Goal: Transaction & Acquisition: Subscribe to service/newsletter

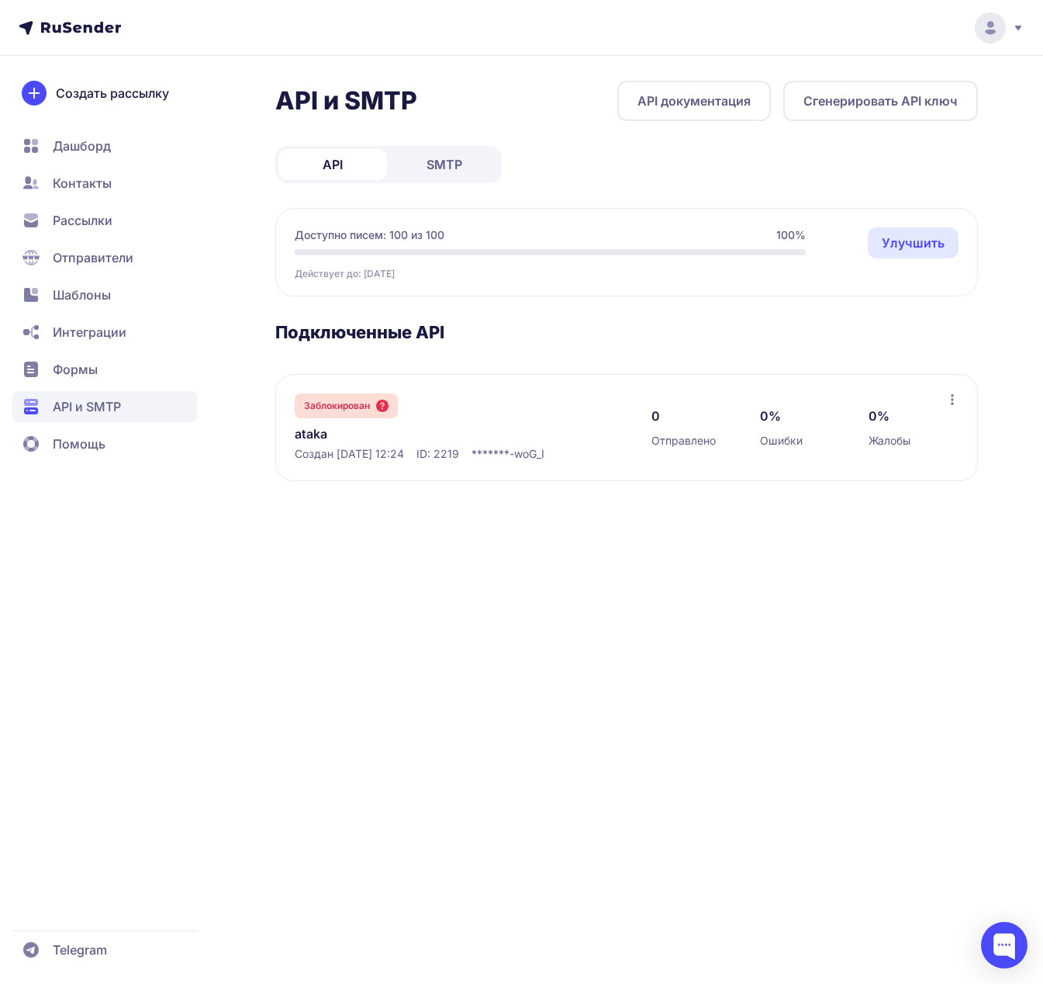
click at [103, 208] on span "Рассылки" at bounding box center [104, 220] width 185 height 31
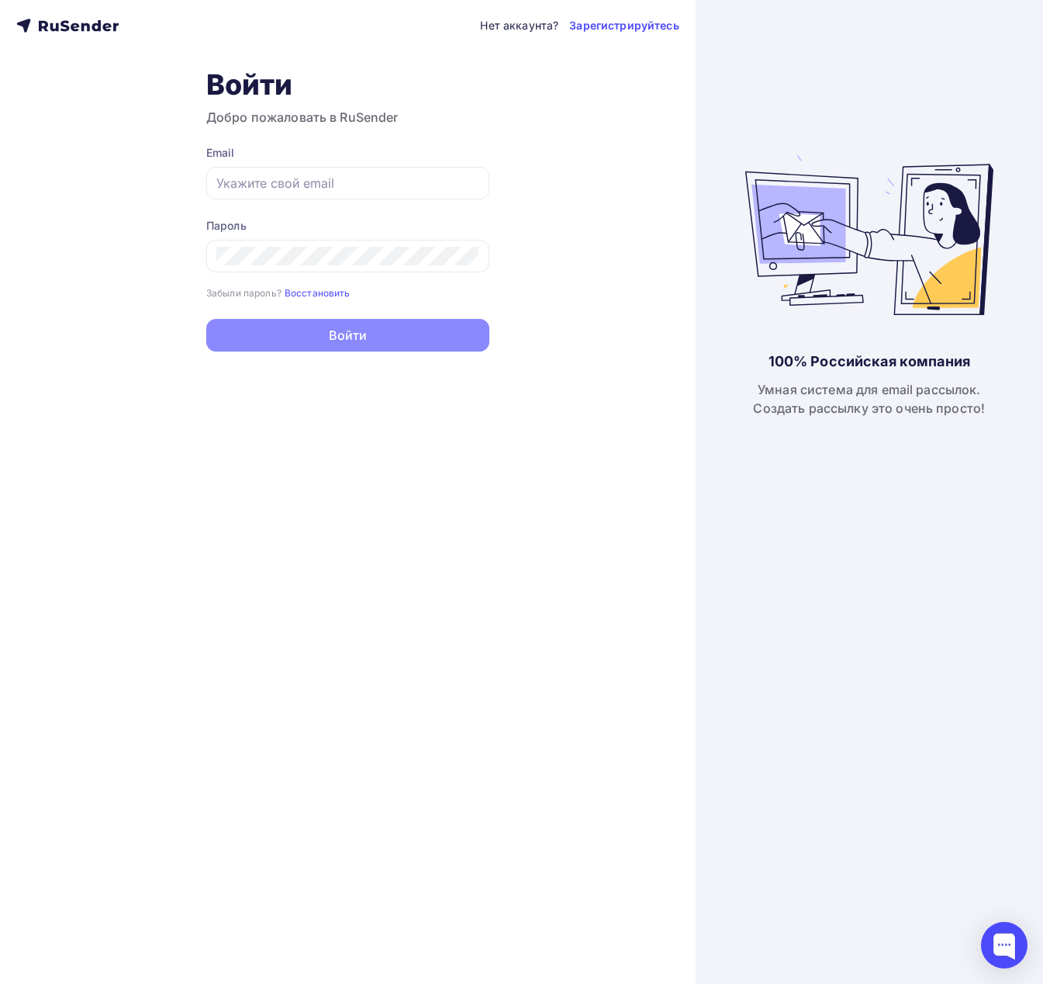
type input "[PERSON_NAME][EMAIL_ADDRESS][DOMAIN_NAME]"
click at [317, 334] on button "Войти" at bounding box center [347, 335] width 283 height 33
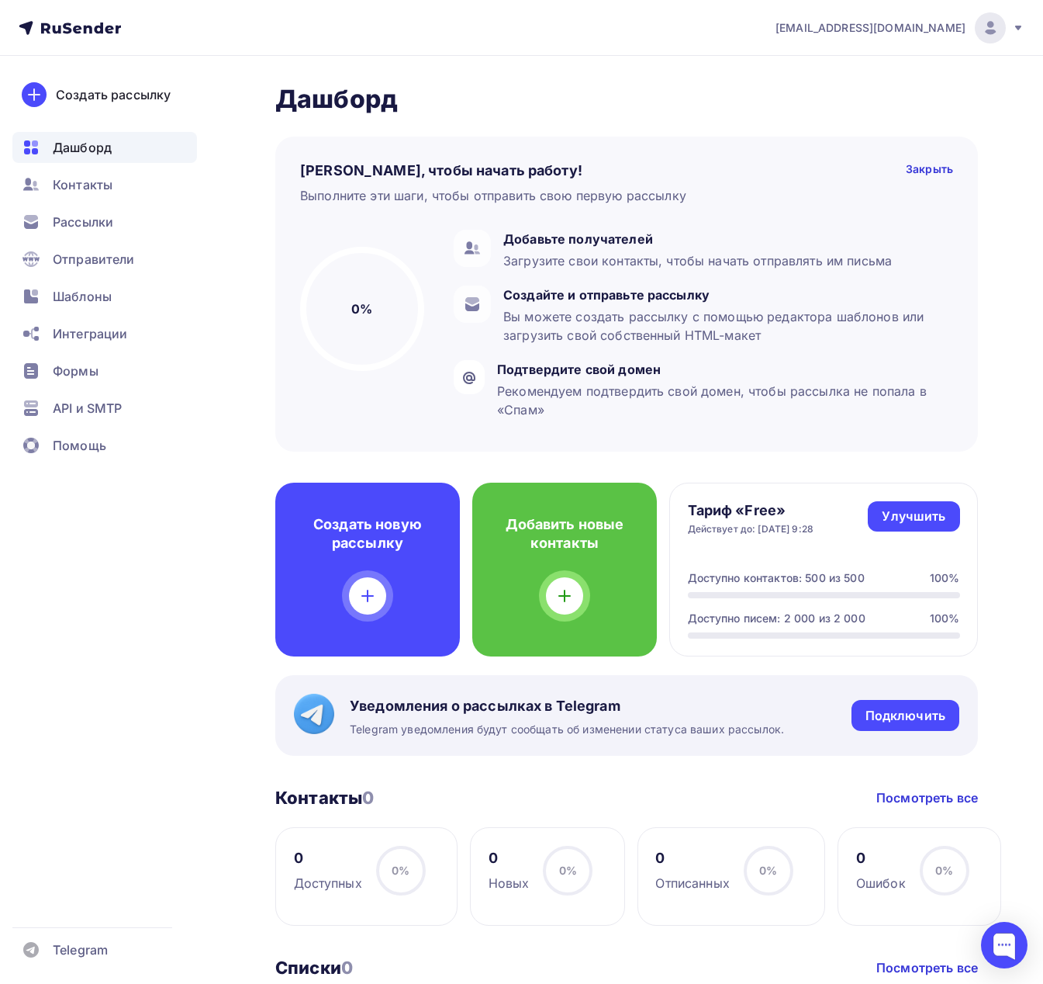
click at [955, 38] on div "[PERSON_NAME][EMAIL_ADDRESS][DOMAIN_NAME]" at bounding box center [900, 27] width 249 height 31
click at [829, 102] on span "[DEMOGRAPHIC_DATA]" at bounding box center [863, 99] width 142 height 19
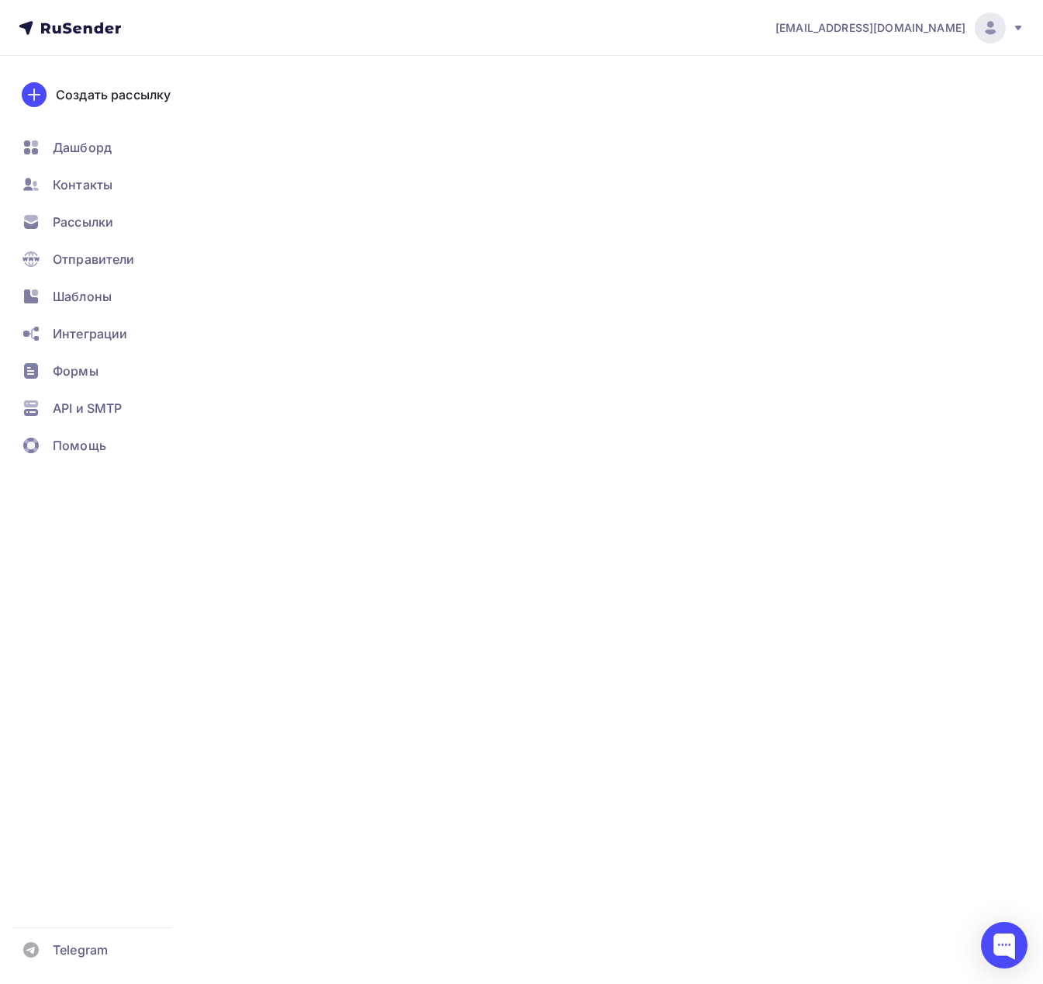
type input "500"
type input "100"
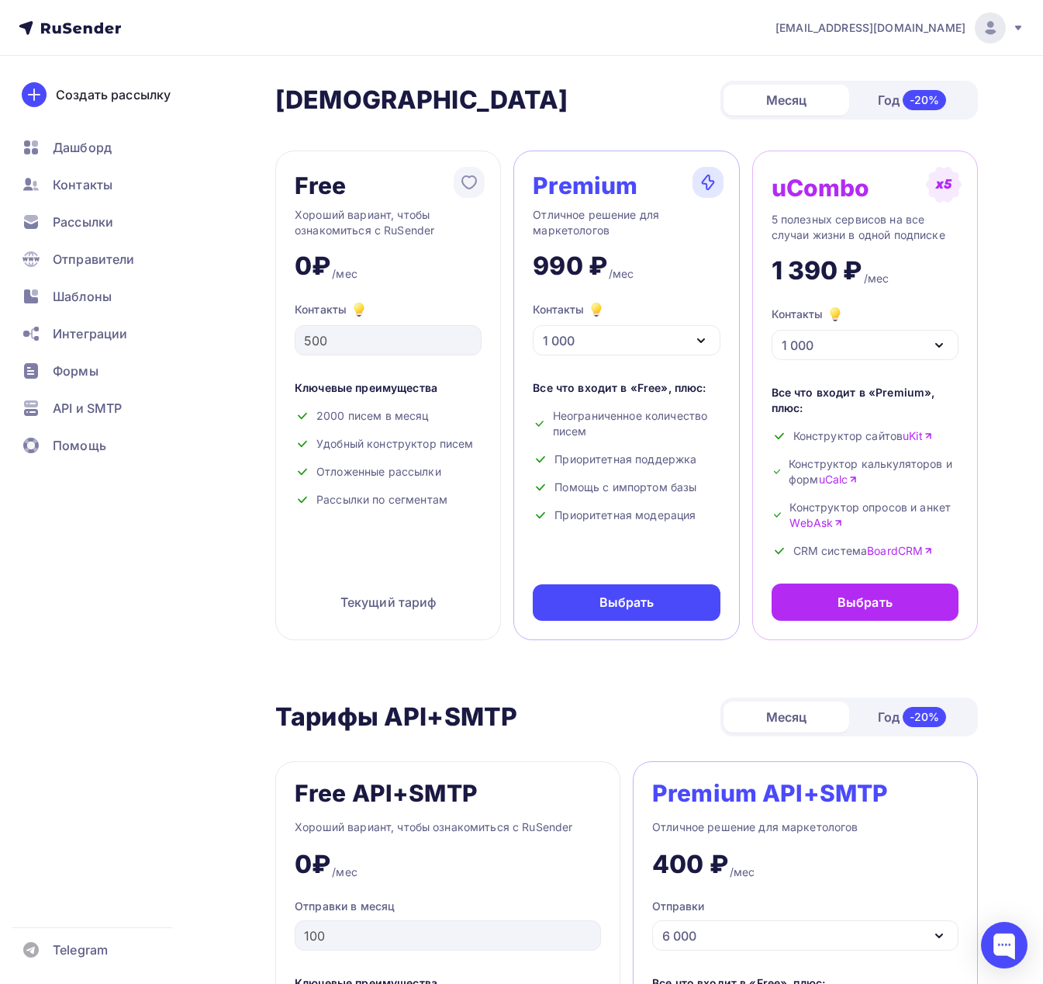
click at [655, 337] on div "1 000" at bounding box center [626, 340] width 187 height 30
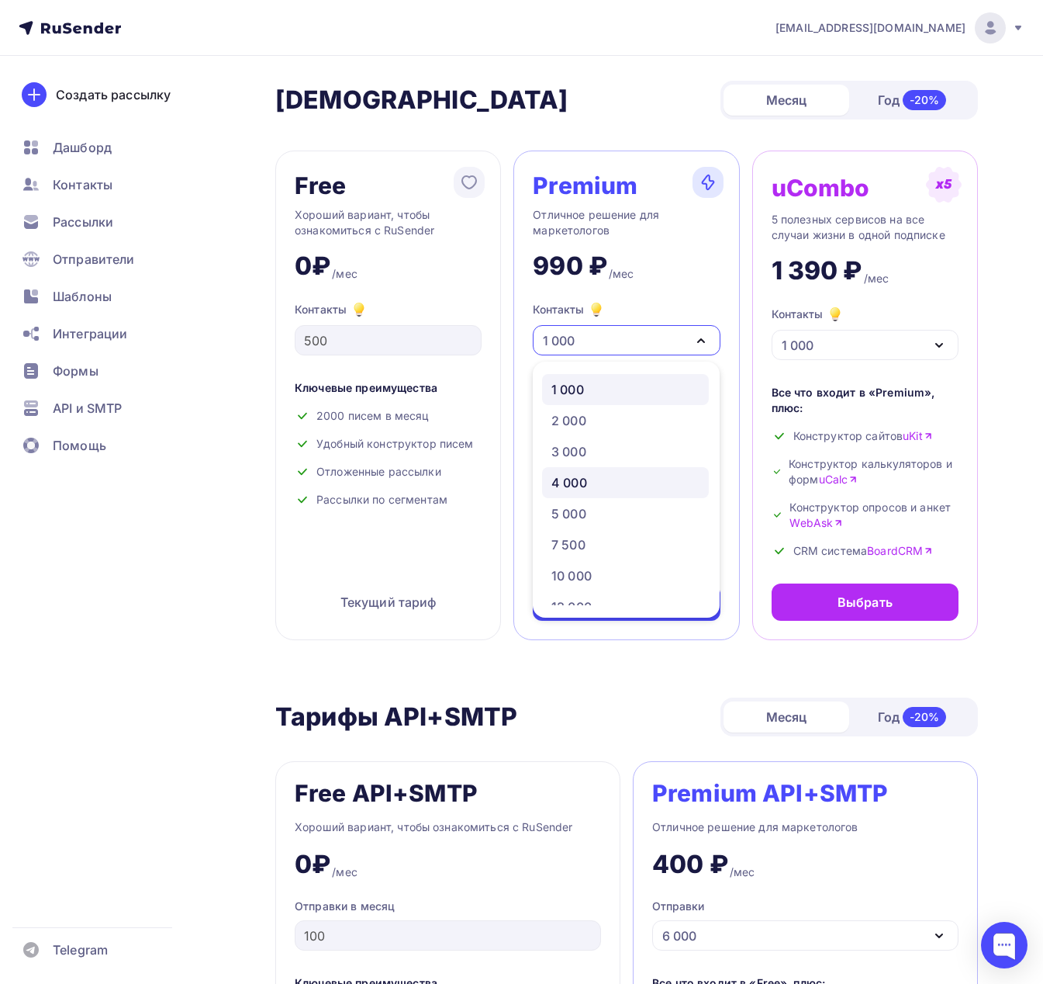
click at [587, 482] on div "4 000" at bounding box center [570, 482] width 36 height 19
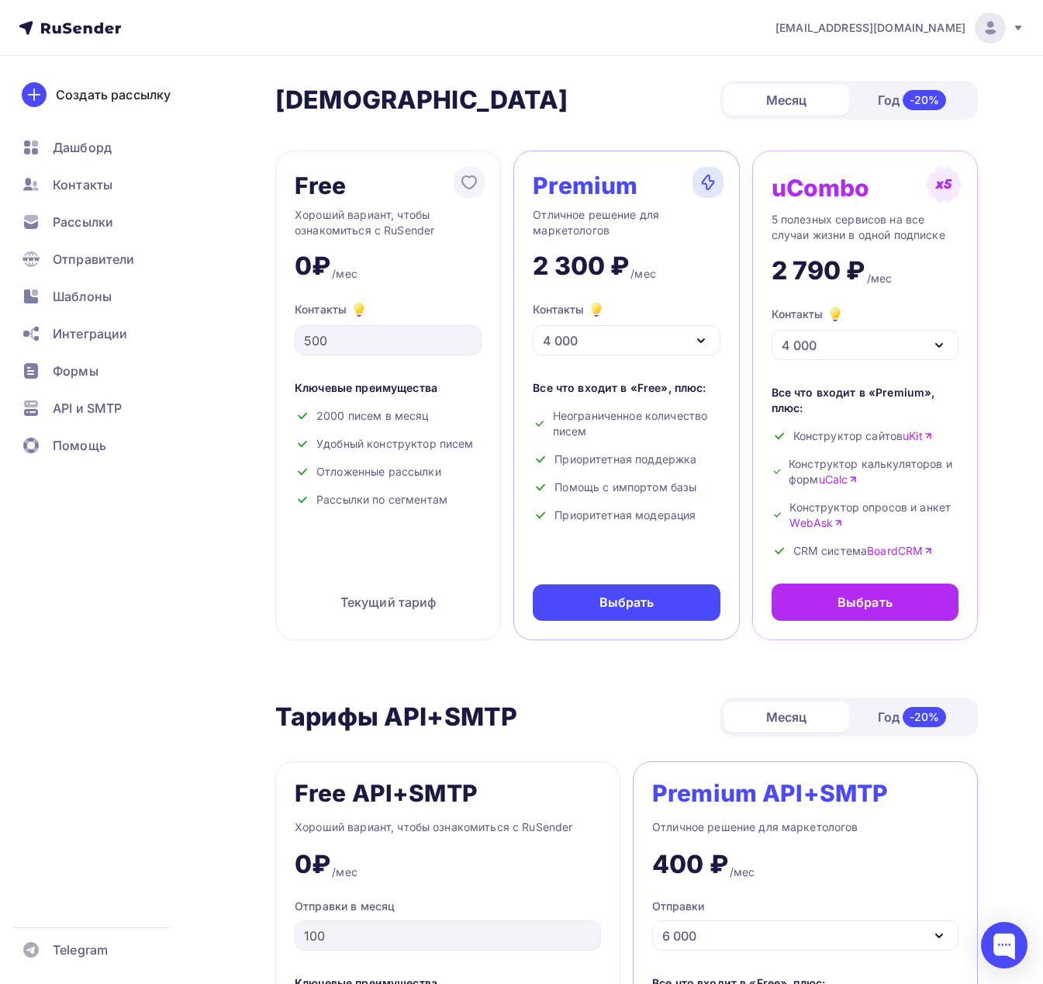
click at [913, 101] on div "-20%" at bounding box center [925, 100] width 44 height 20
click at [629, 337] on div "4 000" at bounding box center [626, 340] width 187 height 30
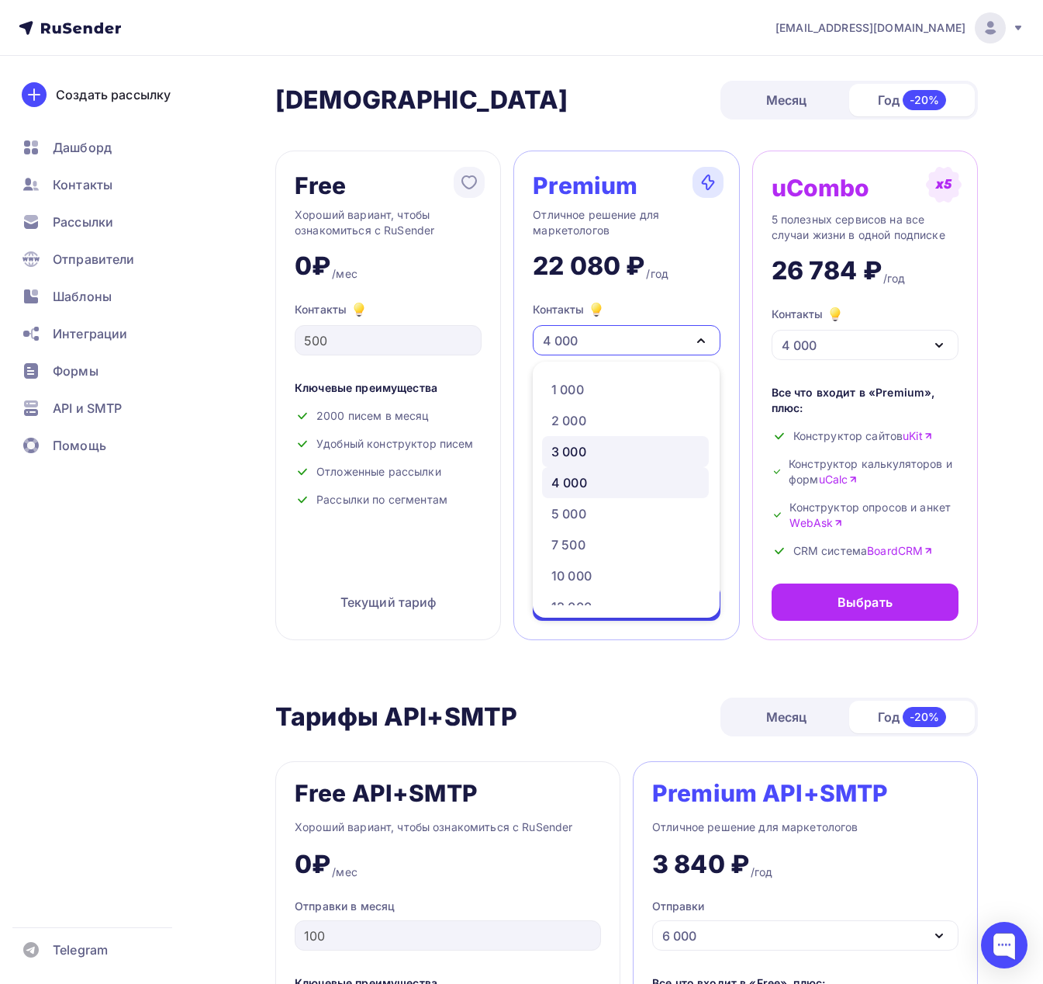
click at [583, 445] on div "3 000" at bounding box center [569, 451] width 35 height 19
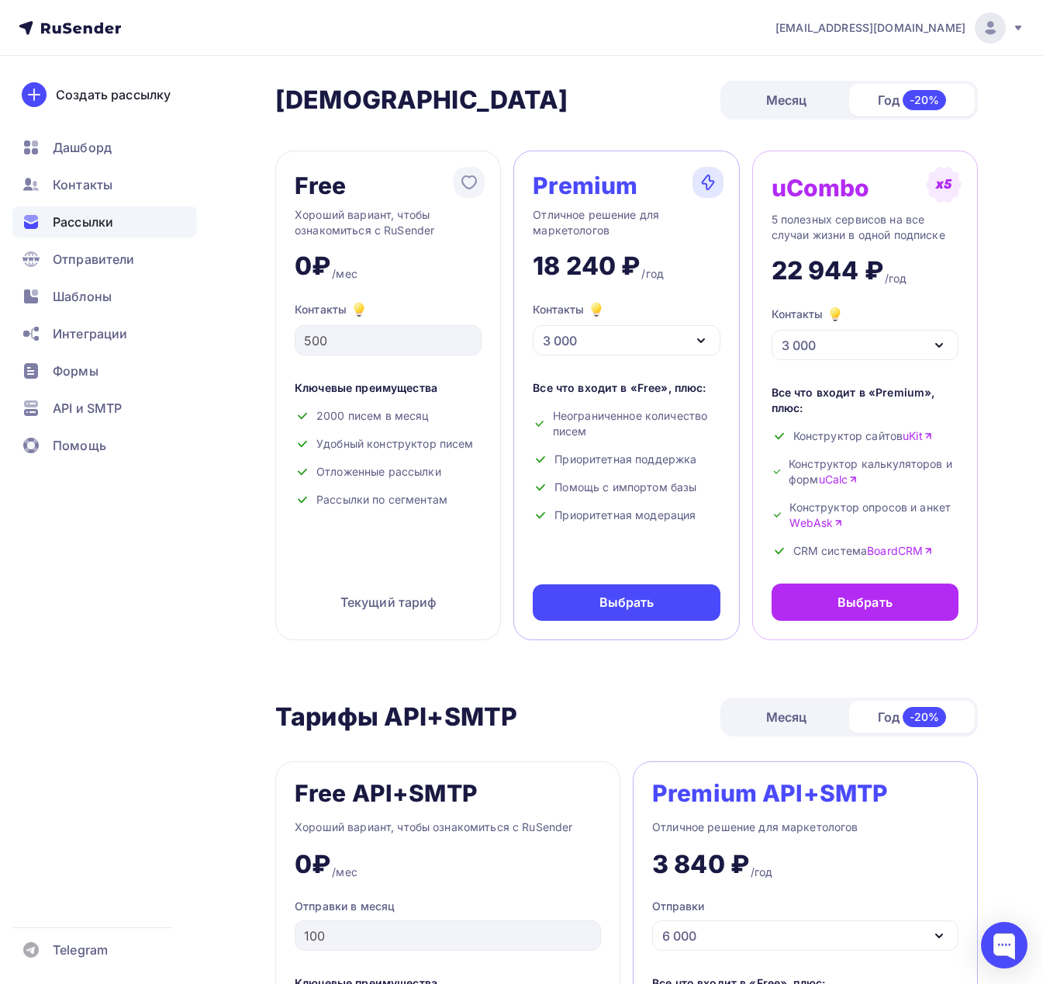
click at [75, 220] on span "Рассылки" at bounding box center [83, 222] width 61 height 19
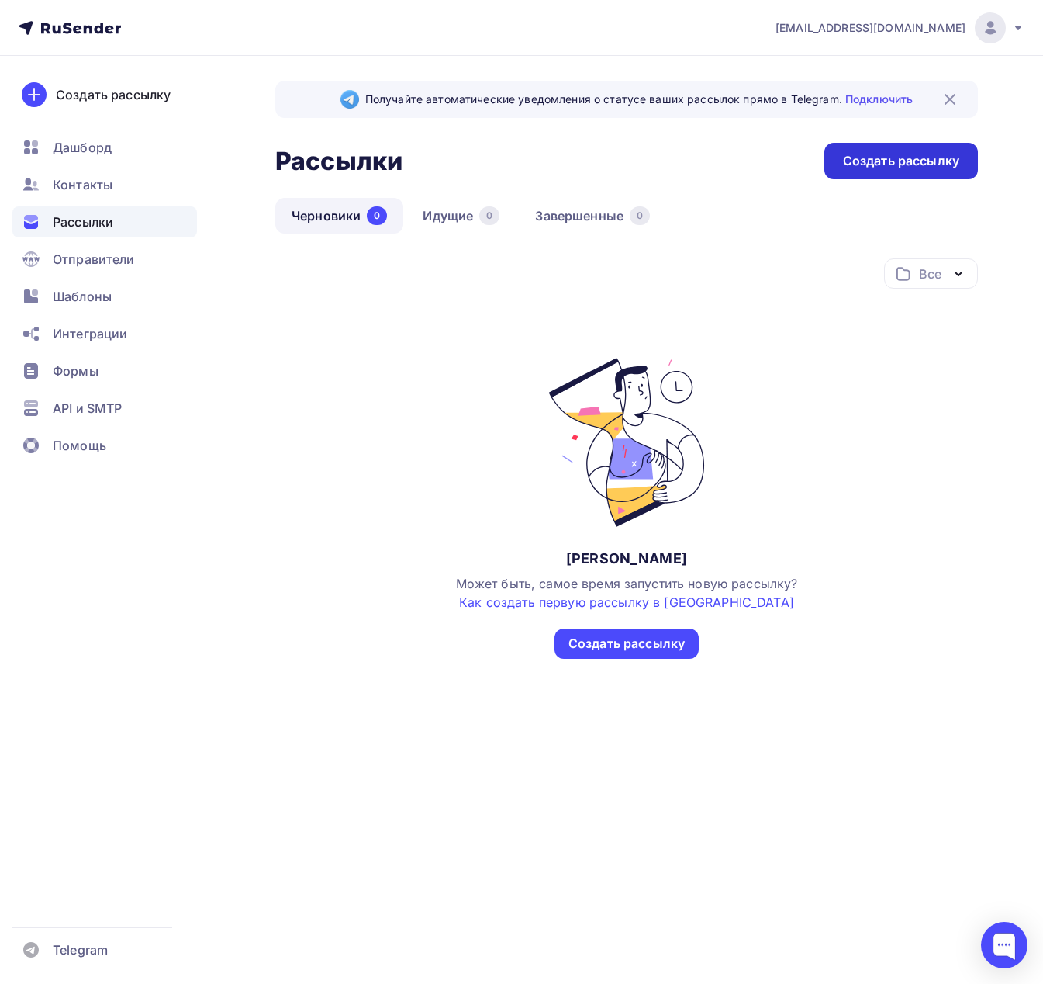
click at [863, 164] on div "Создать рассылку" at bounding box center [901, 161] width 116 height 18
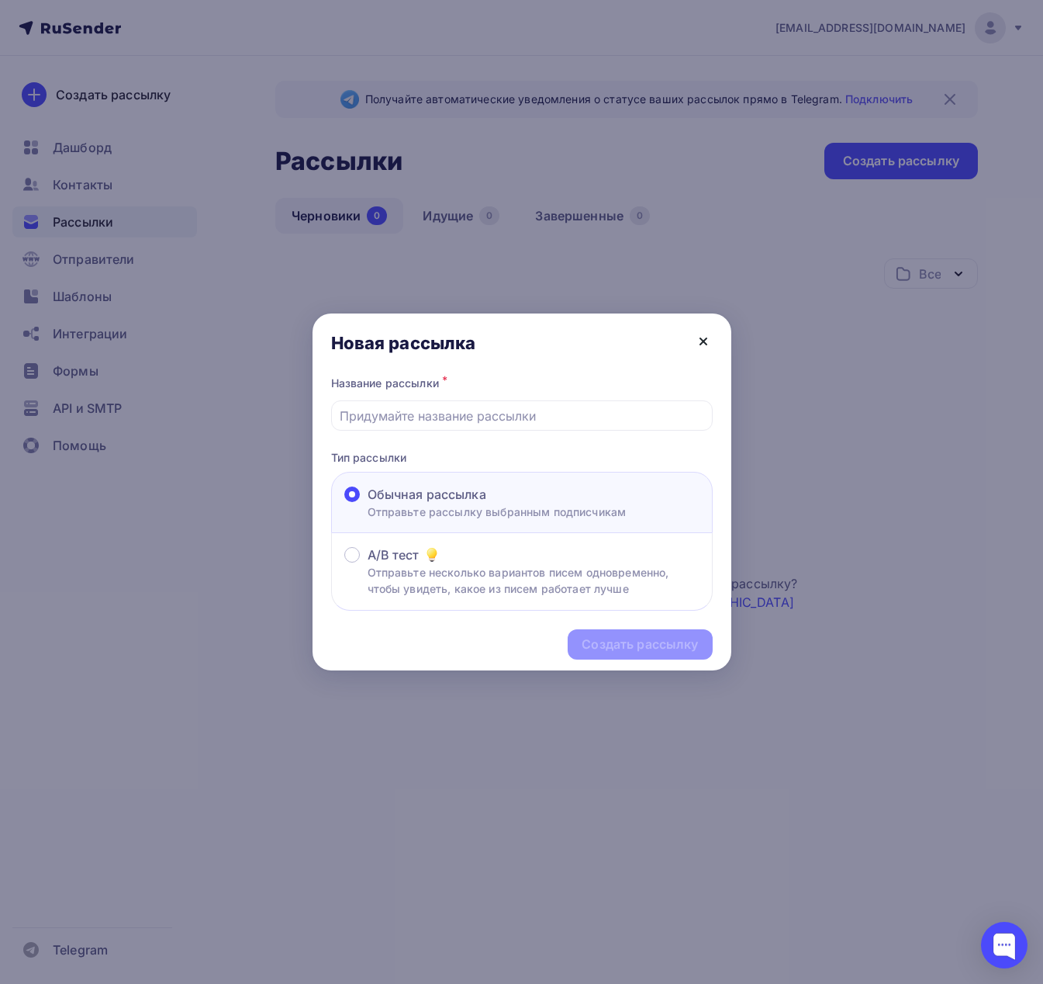
click at [704, 336] on icon at bounding box center [703, 341] width 19 height 19
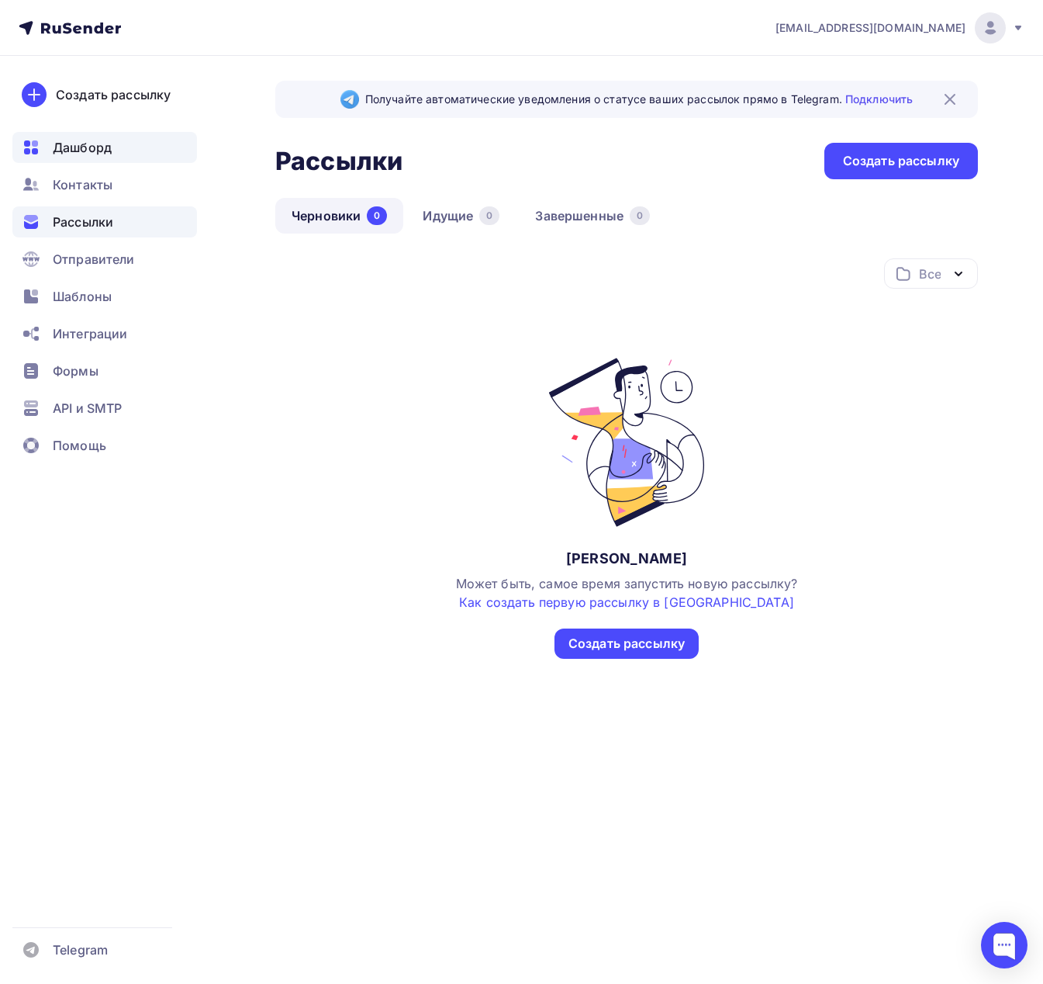
click at [112, 146] on div "Дашборд" at bounding box center [104, 147] width 185 height 31
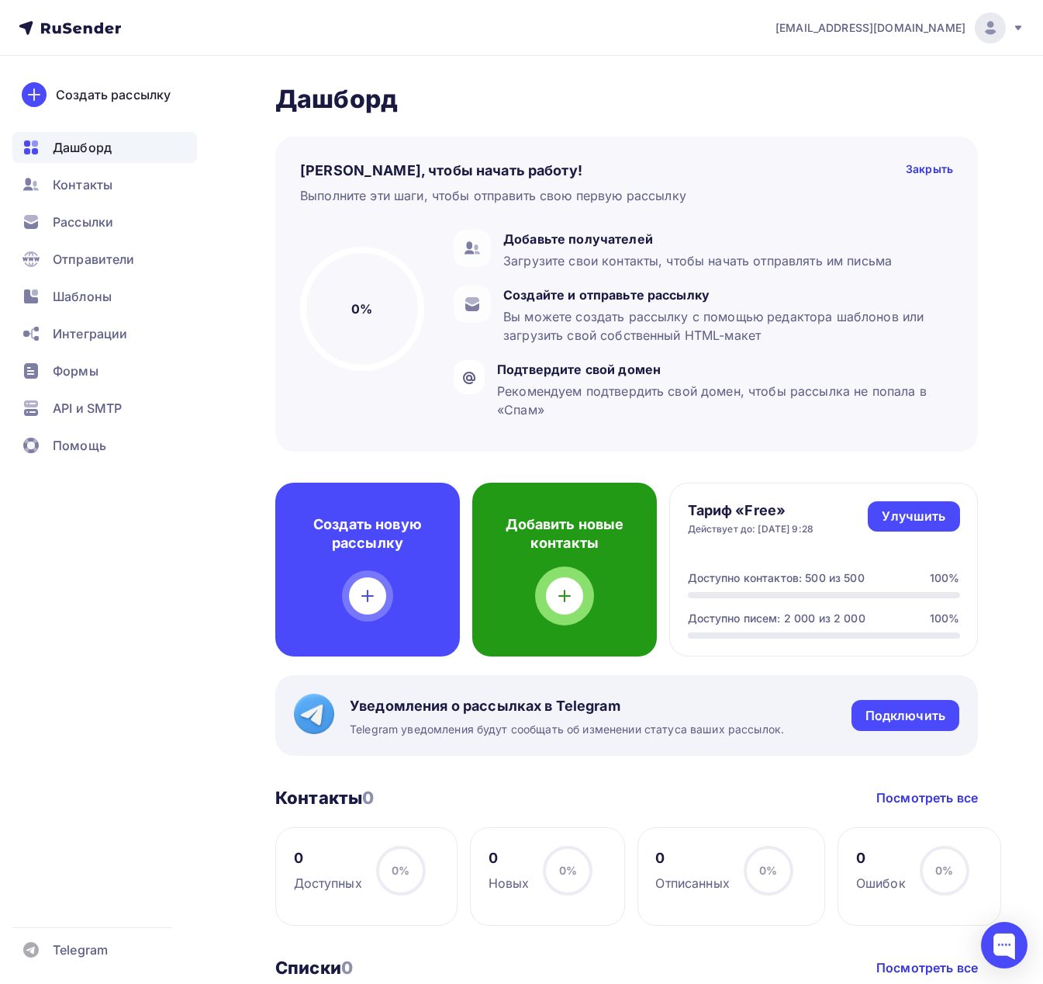
click at [573, 621] on div "Добавить новые контакты" at bounding box center [564, 570] width 185 height 174
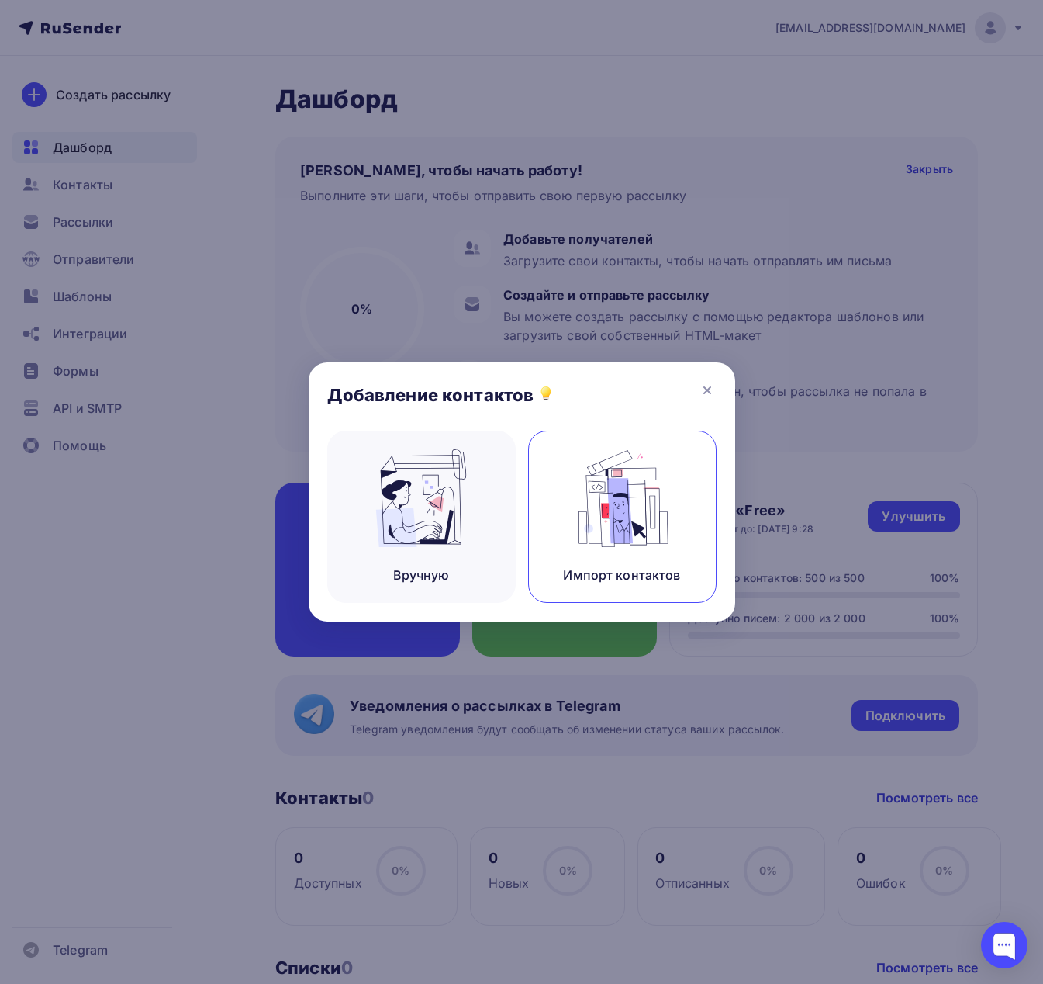
click at [621, 510] on img at bounding box center [622, 498] width 104 height 98
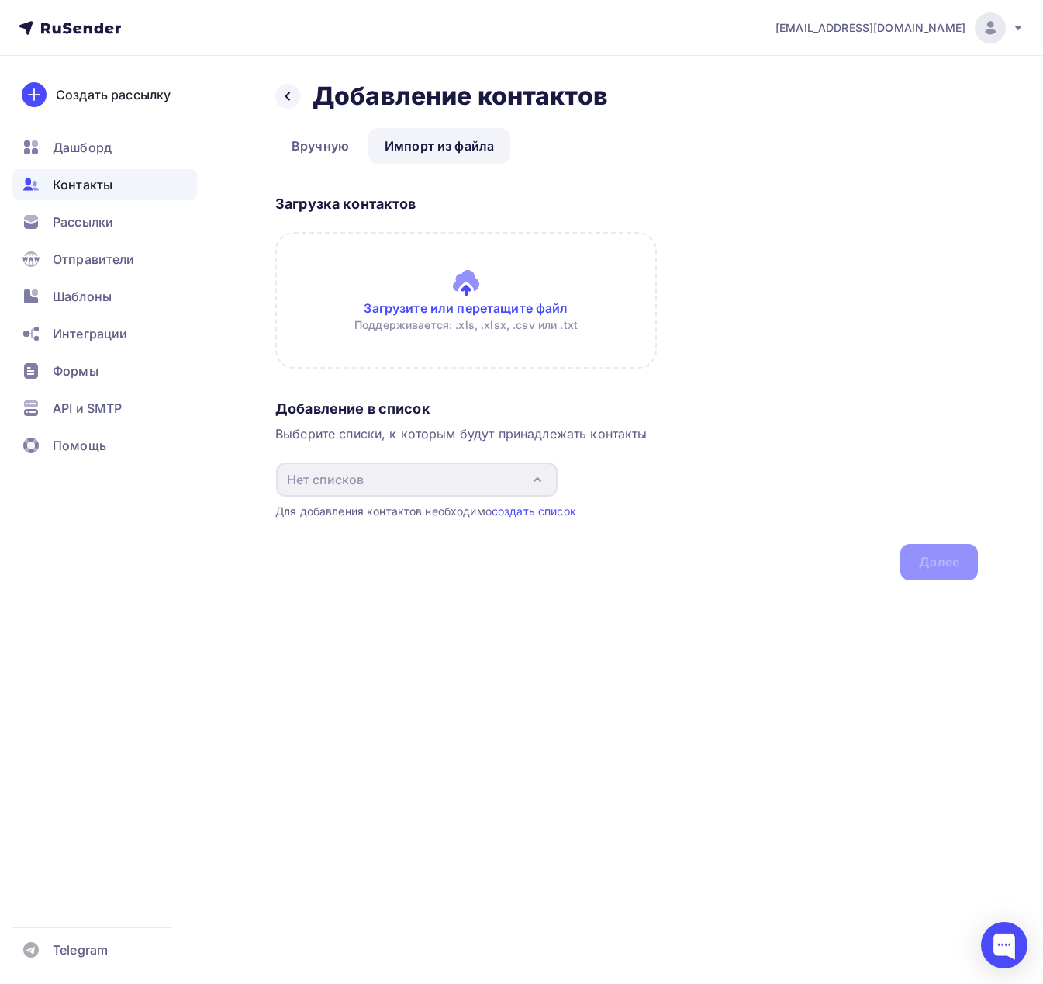
click at [536, 272] on input "file" at bounding box center [466, 300] width 382 height 137
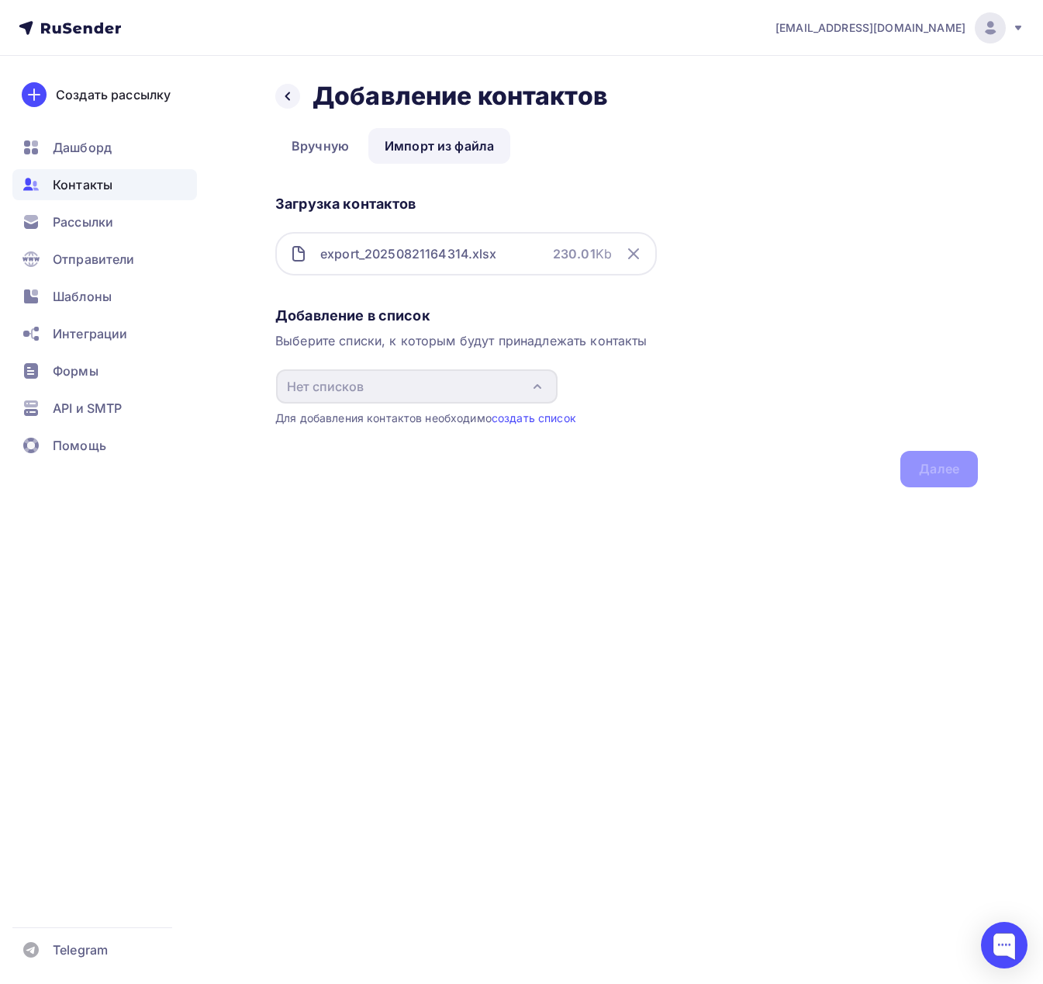
click at [947, 21] on span "[PERSON_NAME][EMAIL_ADDRESS][DOMAIN_NAME]" at bounding box center [871, 28] width 190 height 16
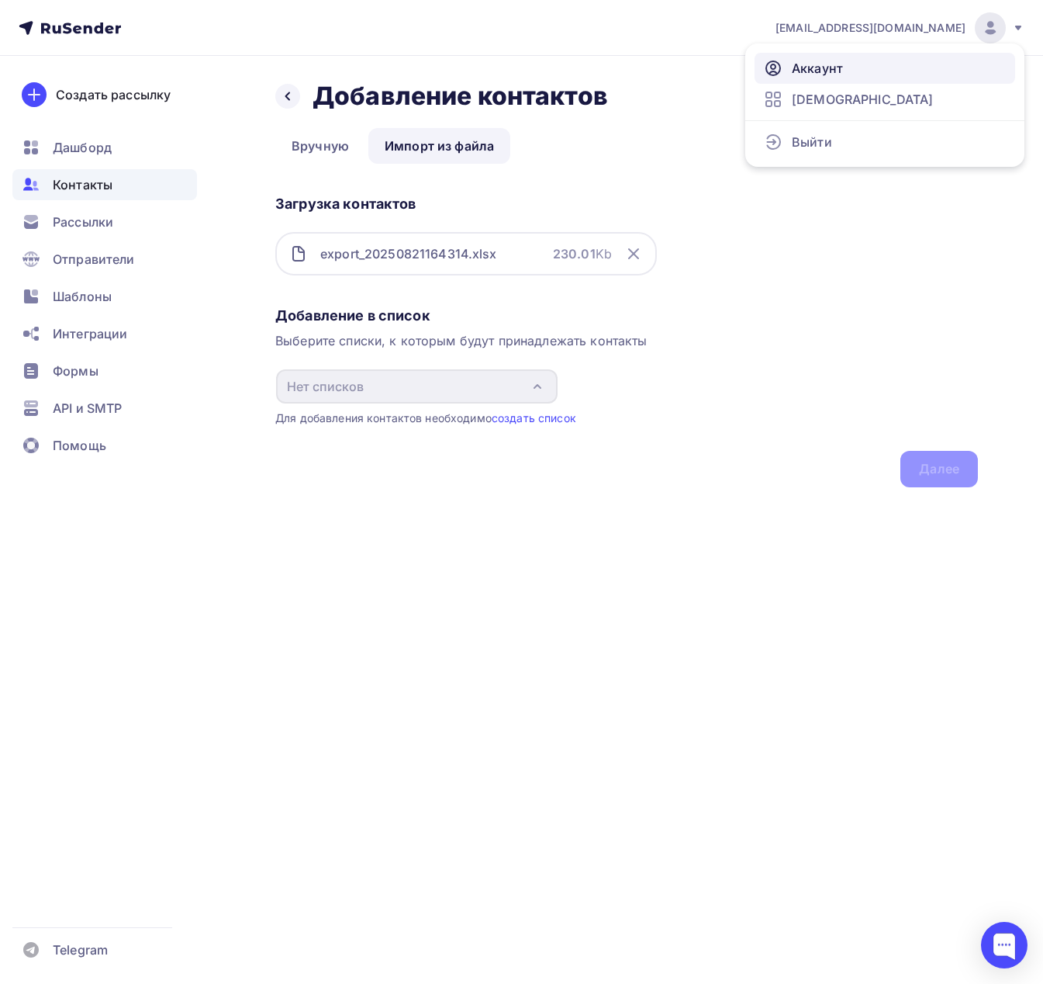
click at [829, 60] on span "Аккаунт" at bounding box center [817, 68] width 51 height 19
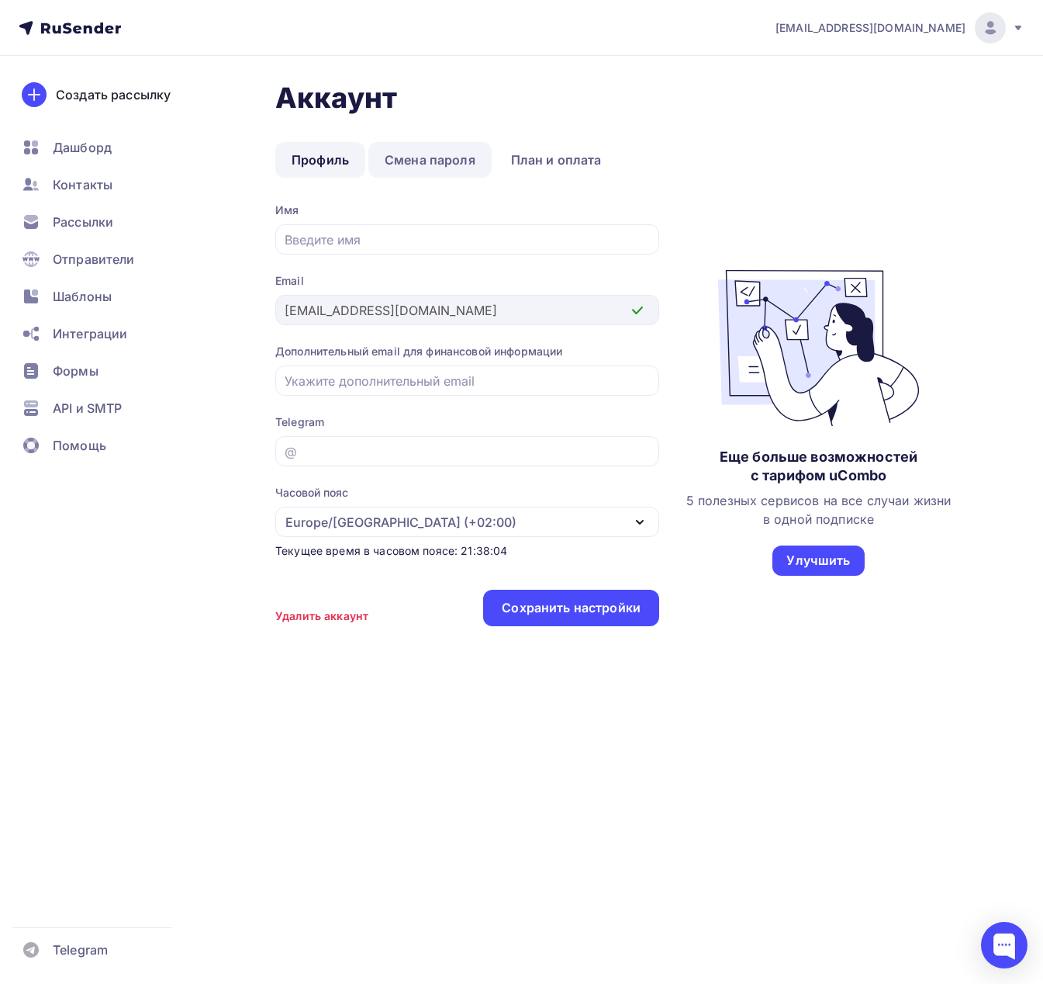
click at [393, 157] on link "Смена пароля" at bounding box center [430, 160] width 123 height 36
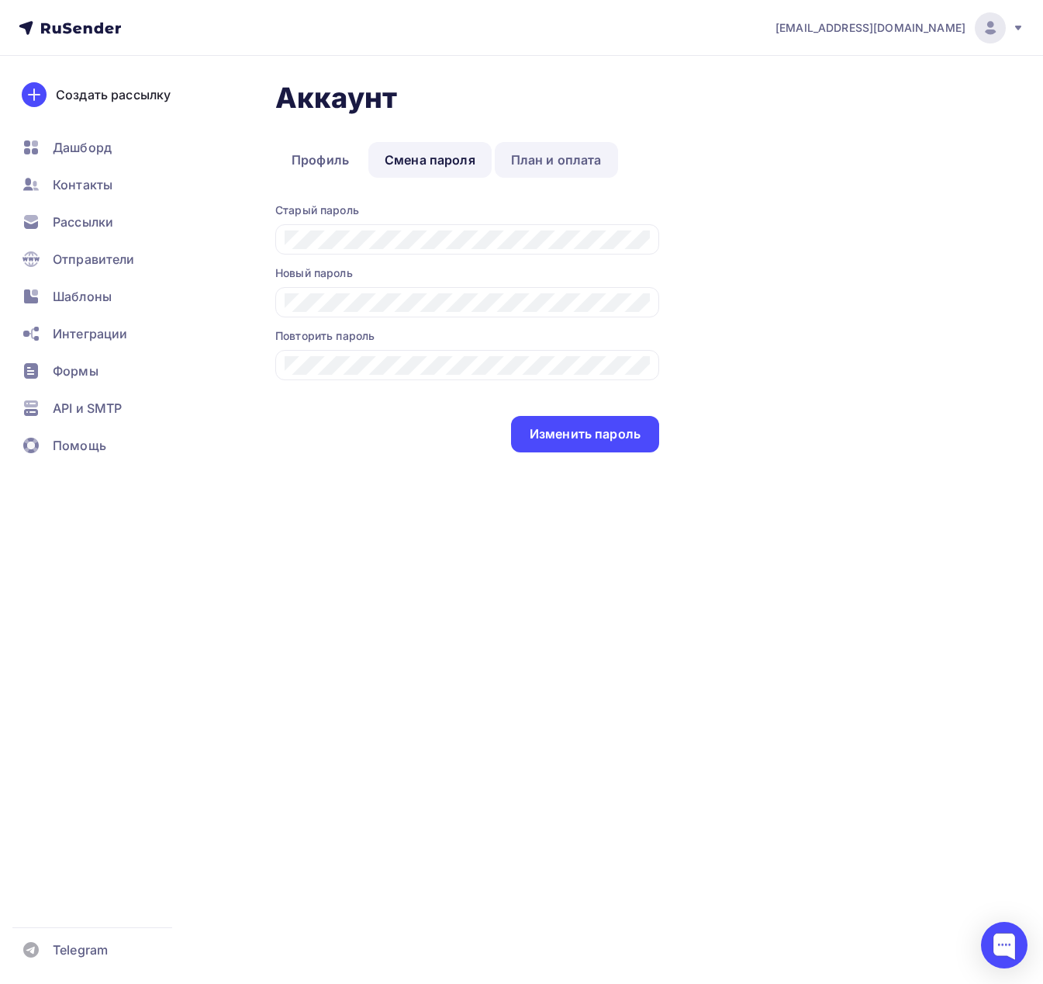
click at [536, 157] on link "План и оплата" at bounding box center [556, 160] width 123 height 36
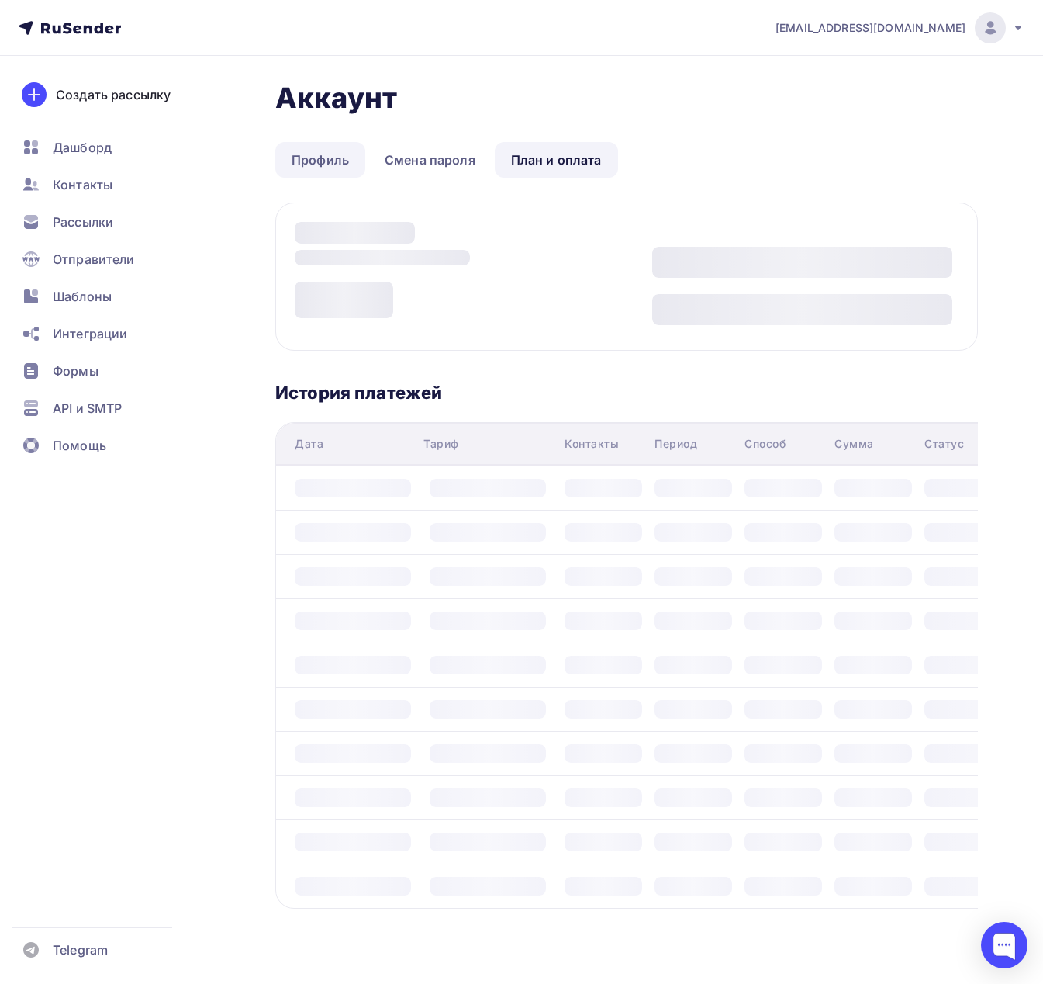
click at [354, 151] on link "Профиль" at bounding box center [320, 160] width 90 height 36
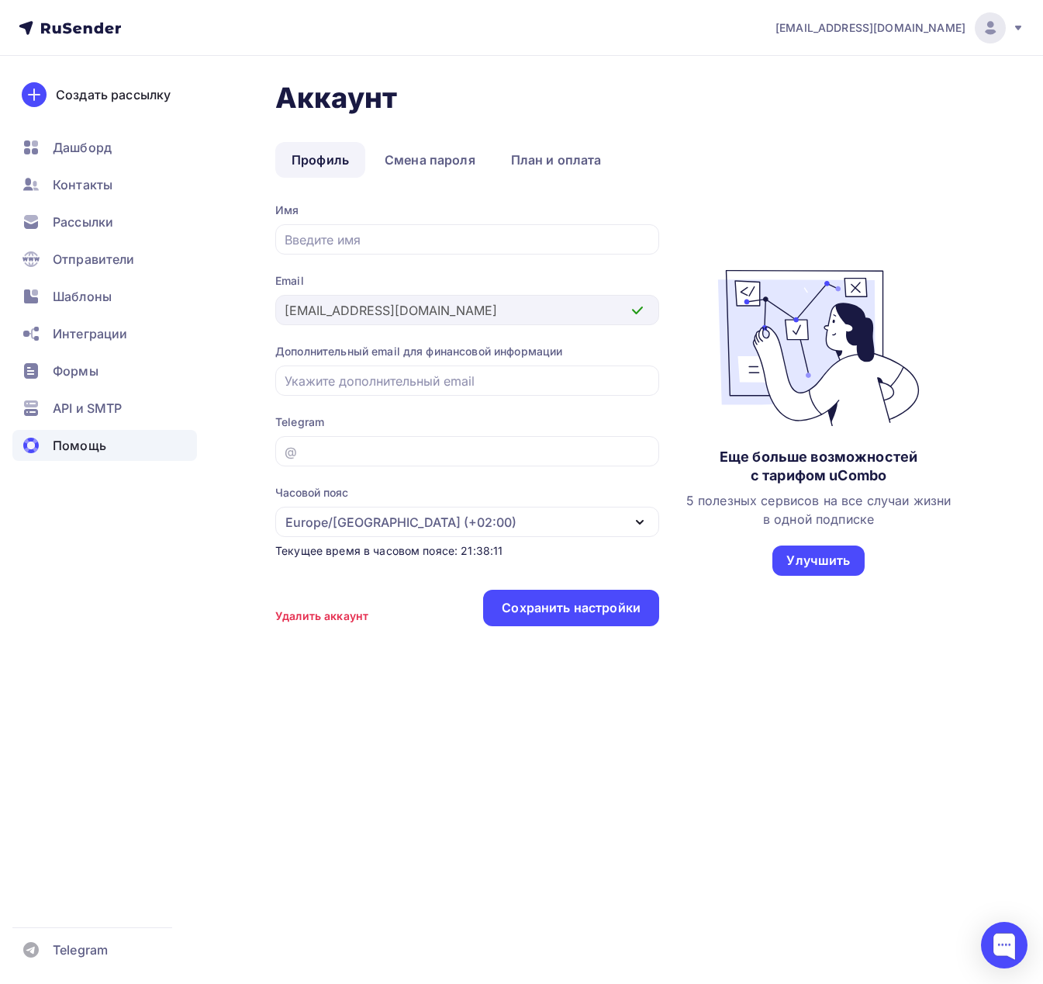
click at [80, 438] on span "Помощь" at bounding box center [80, 445] width 54 height 19
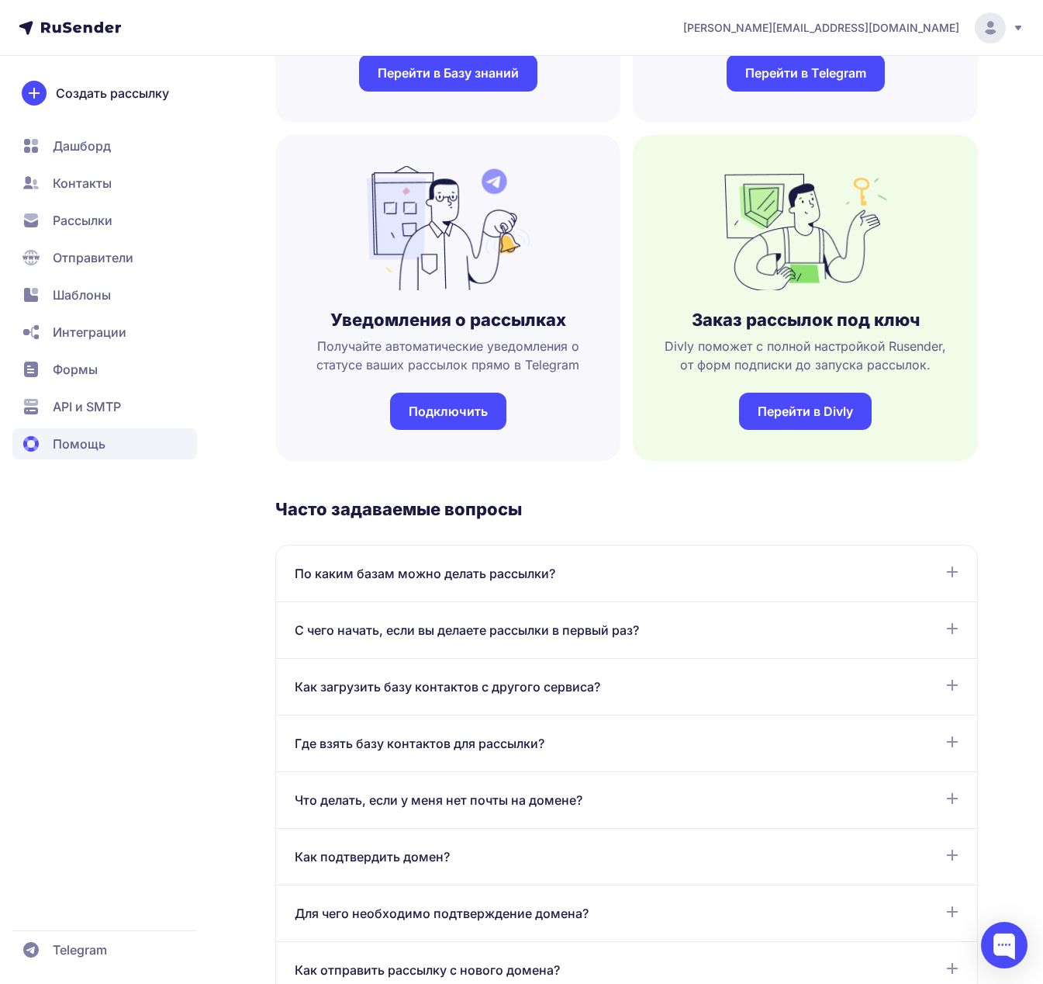
scroll to position [182, 0]
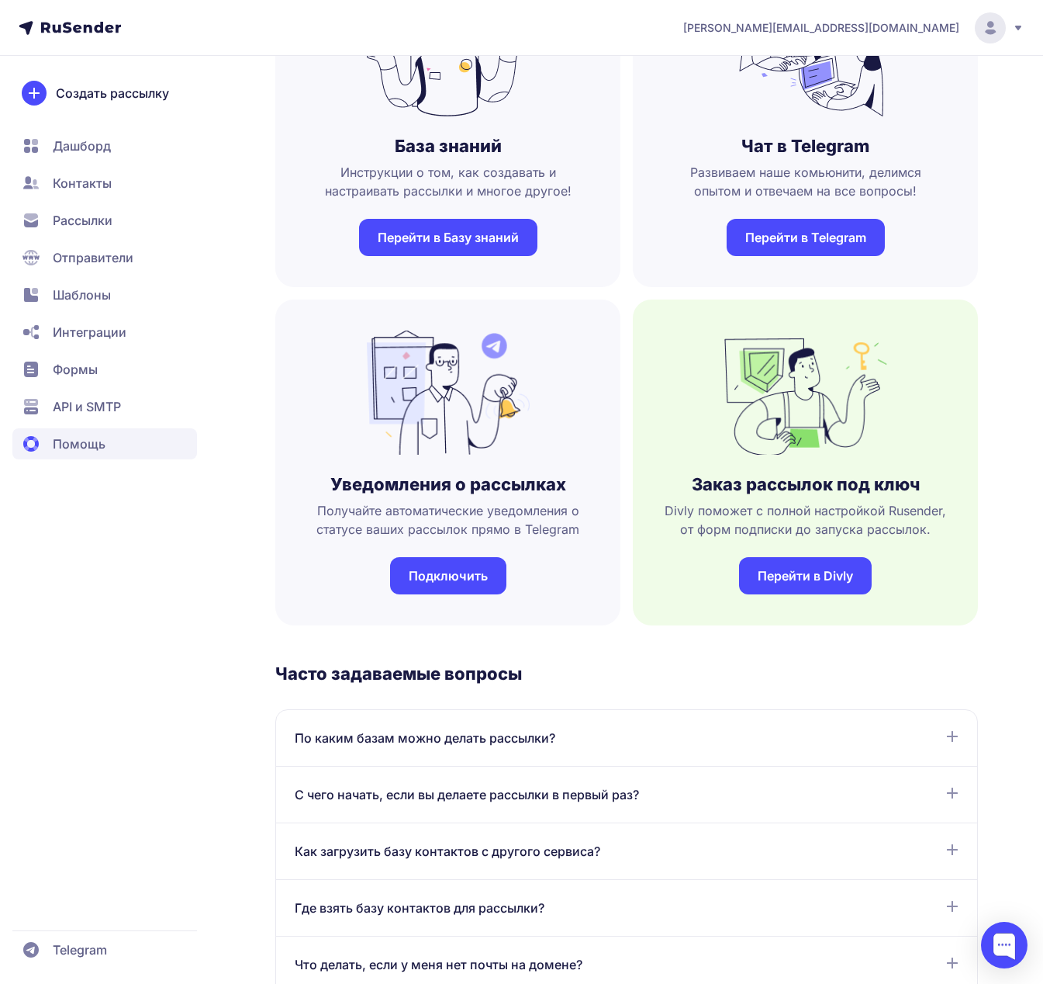
click at [86, 393] on span "API и SMTP" at bounding box center [104, 406] width 185 height 31
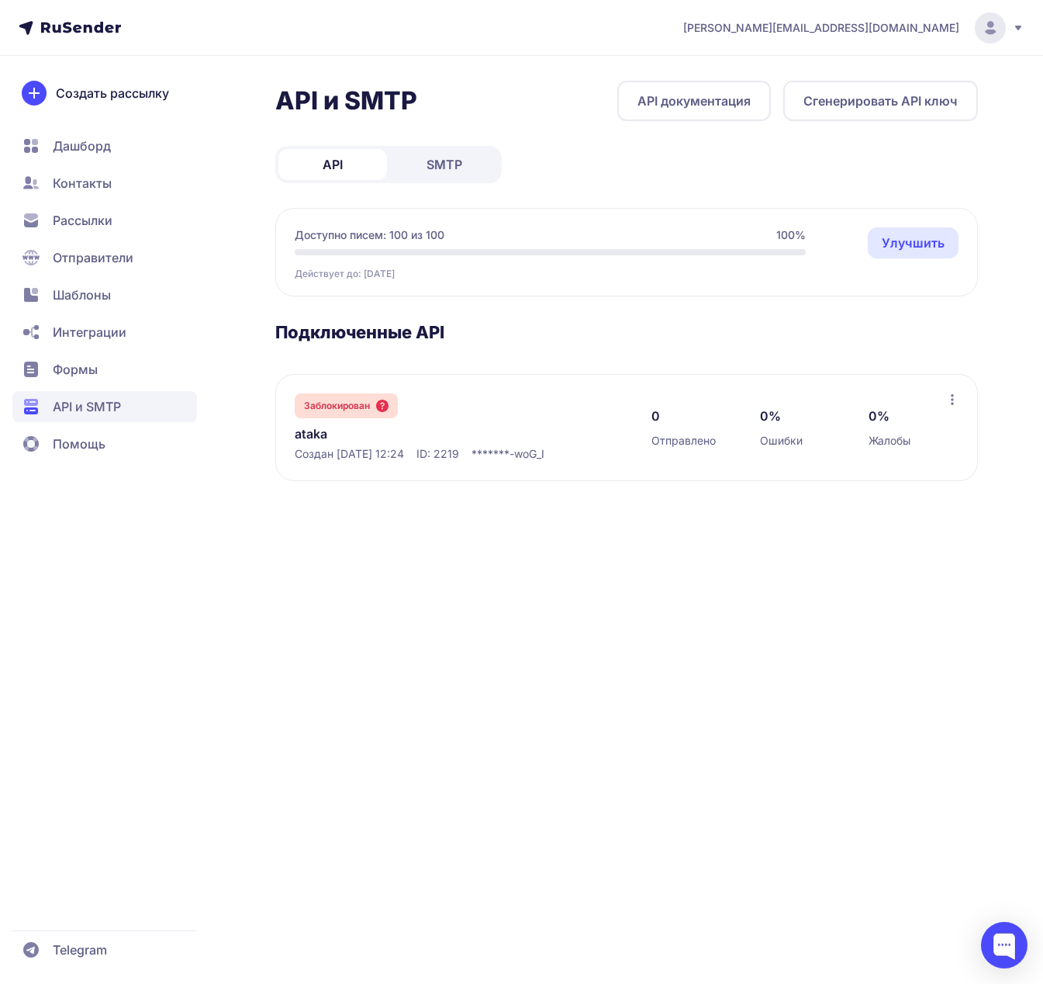
click at [73, 359] on span "Формы" at bounding box center [104, 369] width 185 height 31
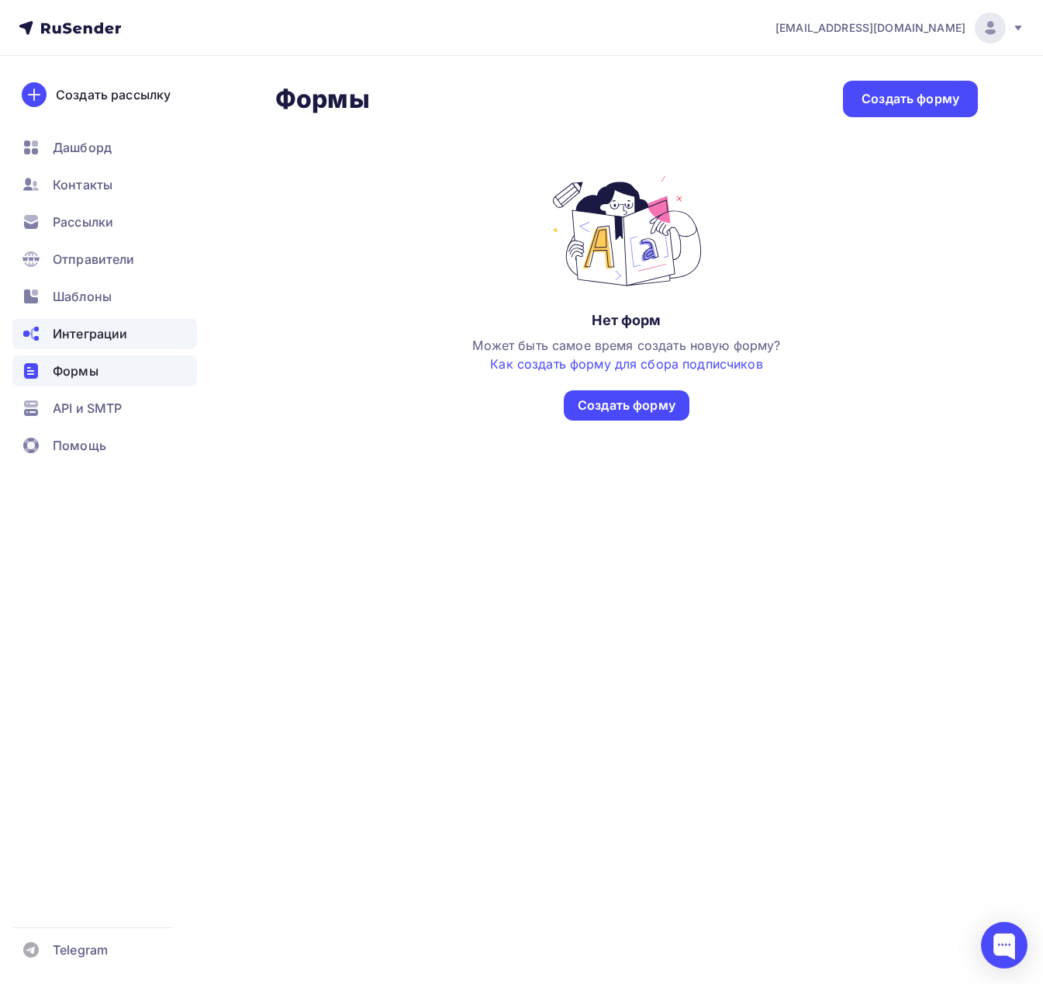
click at [83, 330] on span "Интеграции" at bounding box center [90, 333] width 74 height 19
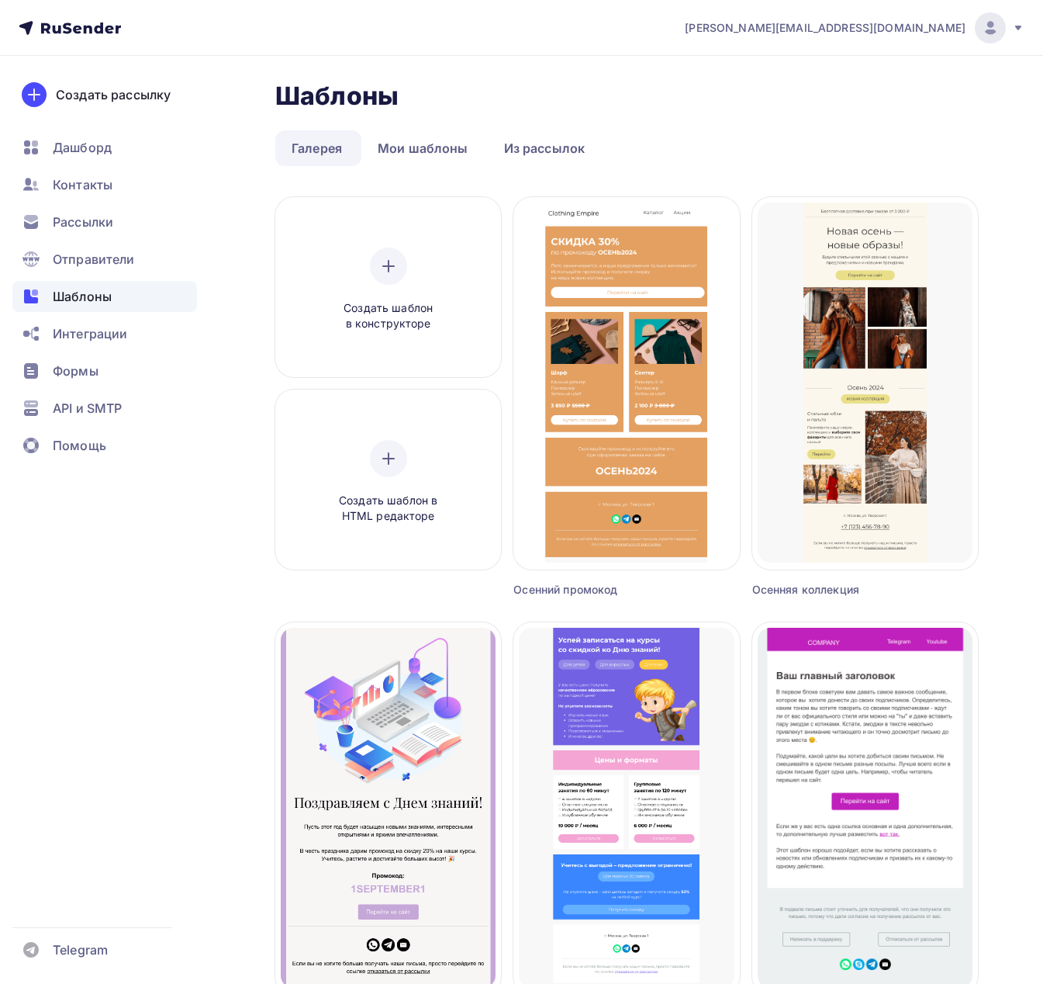
click at [80, 258] on span "Отправители" at bounding box center [94, 259] width 82 height 19
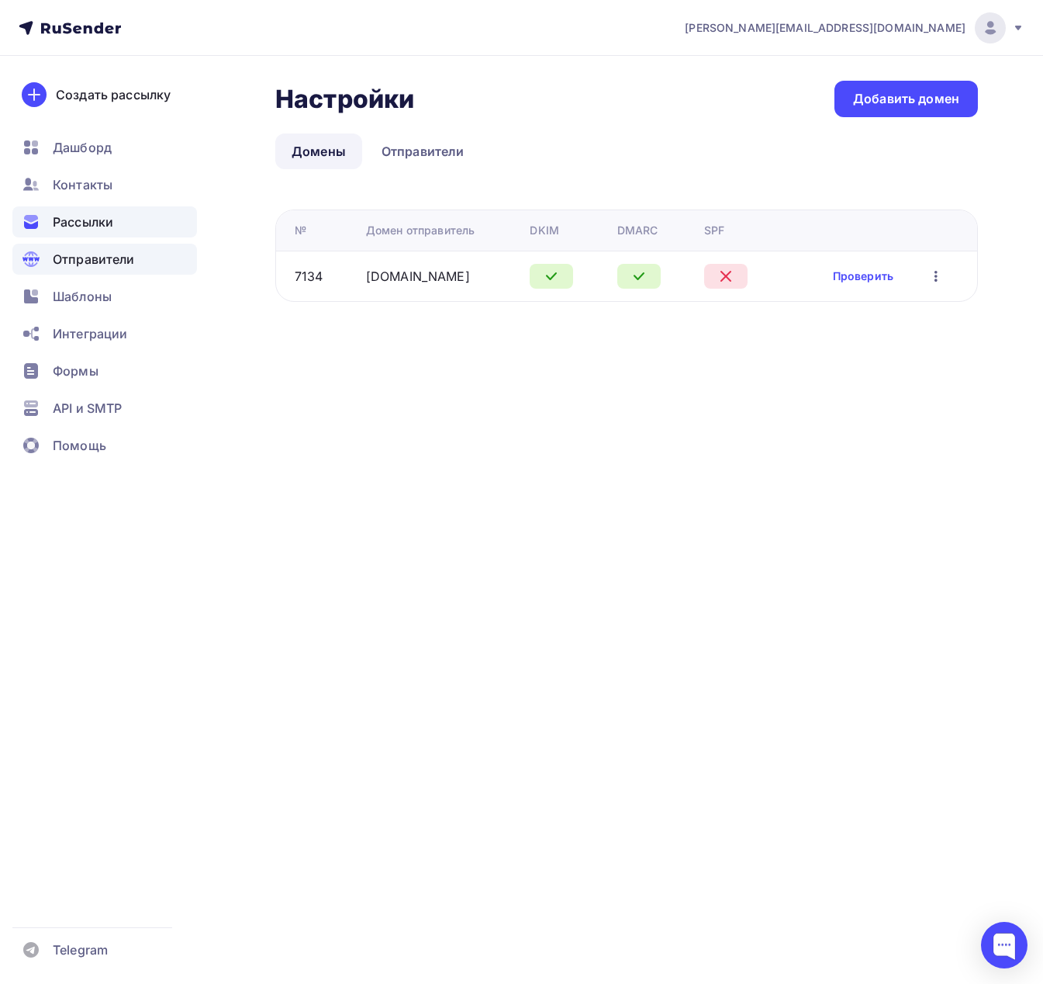
click at [70, 231] on div "Рассылки" at bounding box center [104, 221] width 185 height 31
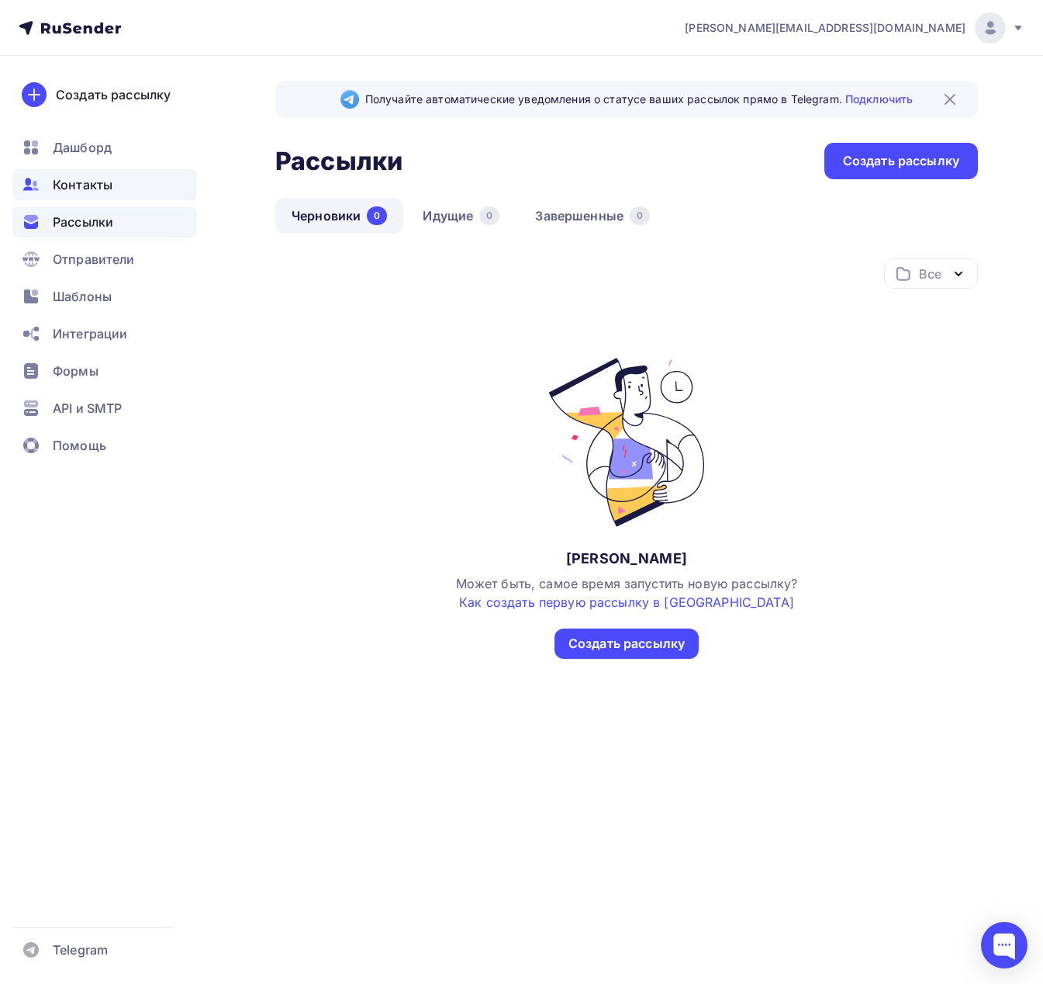
click at [78, 173] on div "Контакты" at bounding box center [104, 184] width 185 height 31
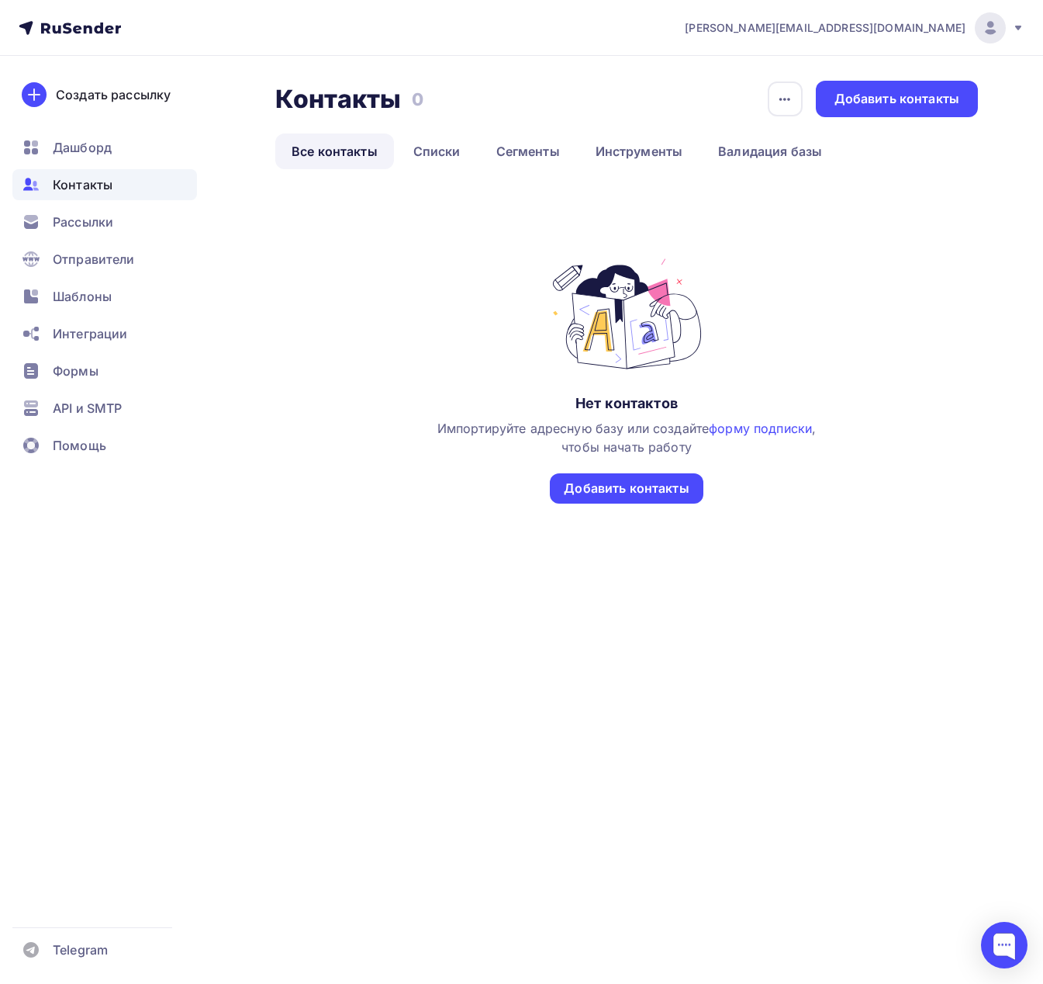
click at [80, 118] on div "Создать рассылку [GEOGRAPHIC_DATA] Контакты Рассылки Отправители Шаблоны Интегр…" at bounding box center [104, 520] width 209 height 928
click at [71, 141] on span "Дашборд" at bounding box center [82, 147] width 59 height 19
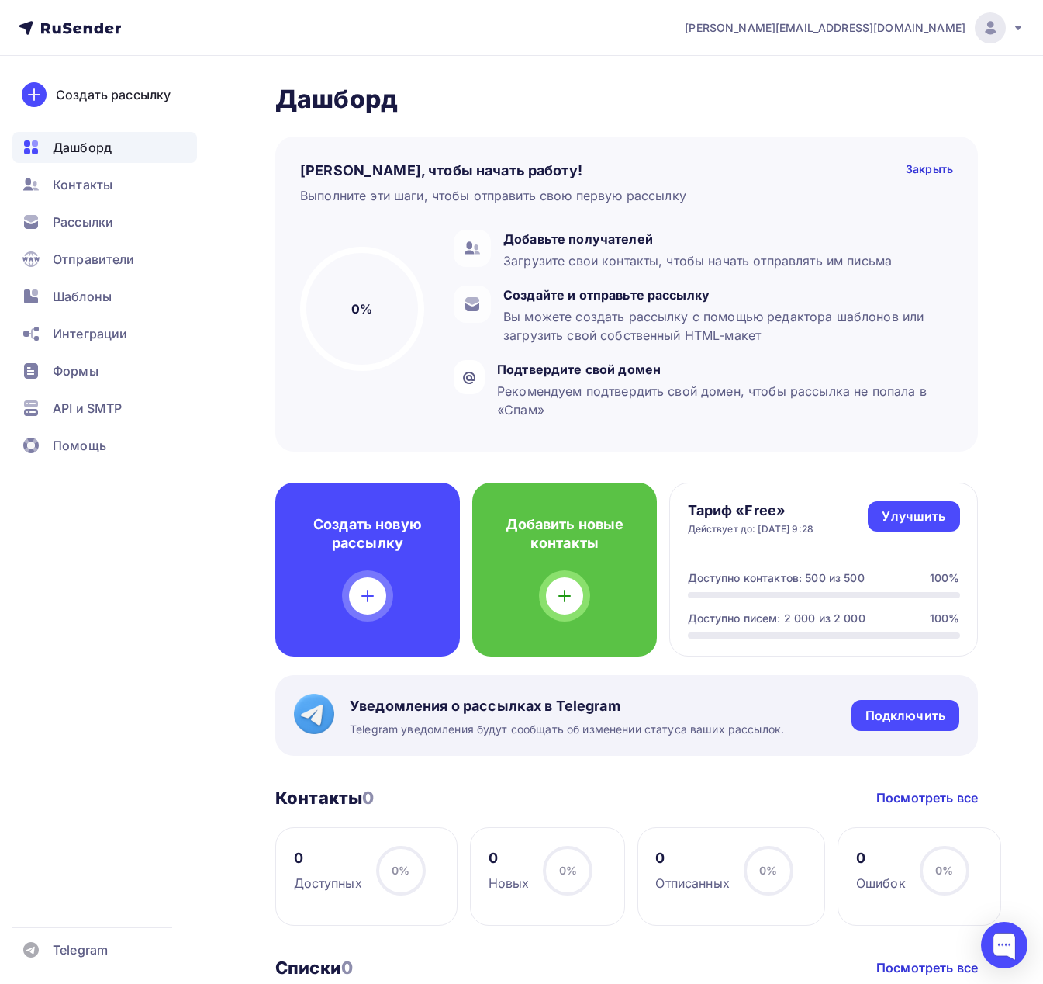
click at [900, 26] on span "[PERSON_NAME][EMAIL_ADDRESS][DOMAIN_NAME]" at bounding box center [825, 28] width 281 height 16
click at [658, 50] on nav "[PERSON_NAME][EMAIL_ADDRESS][DOMAIN_NAME] Аккаунт Тарифы Выйти Создать рассылку…" at bounding box center [521, 28] width 1043 height 56
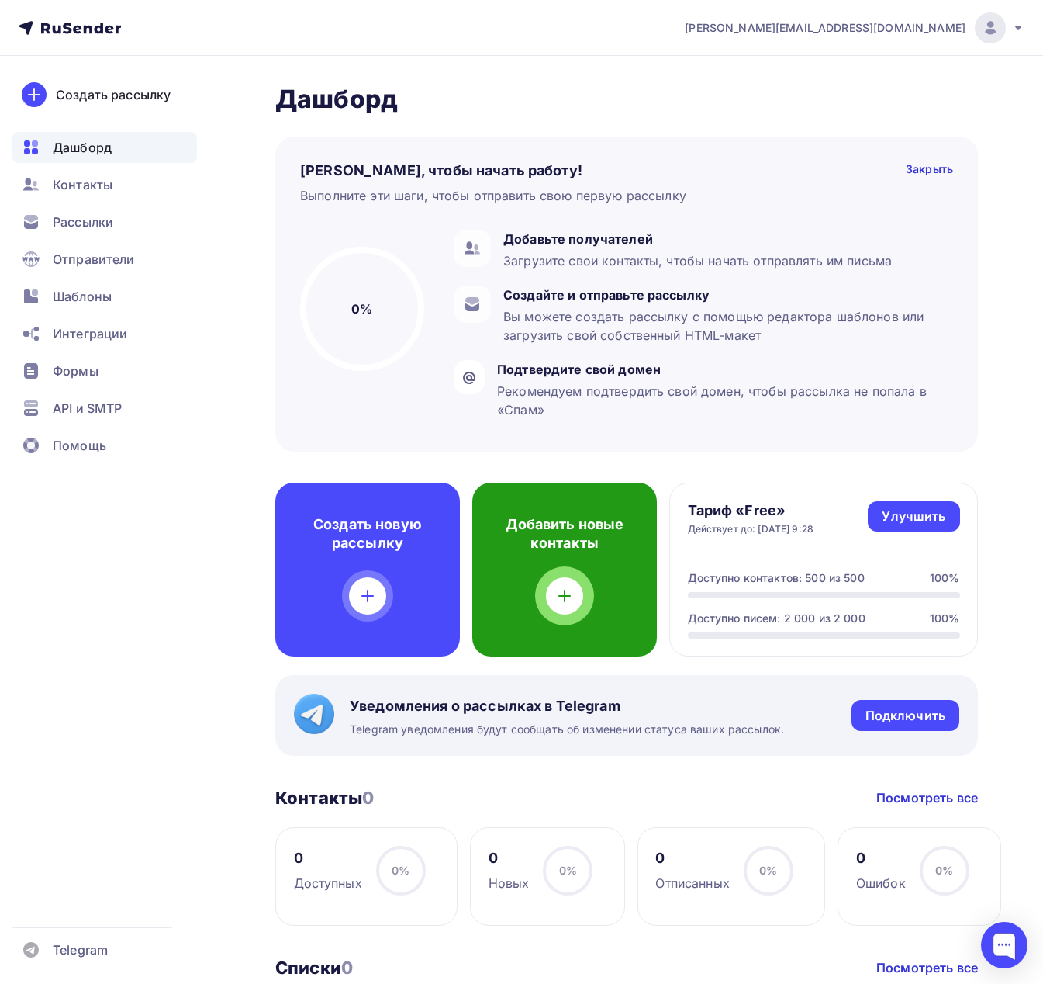
click at [545, 603] on div "Добавить новые контакты" at bounding box center [564, 570] width 185 height 174
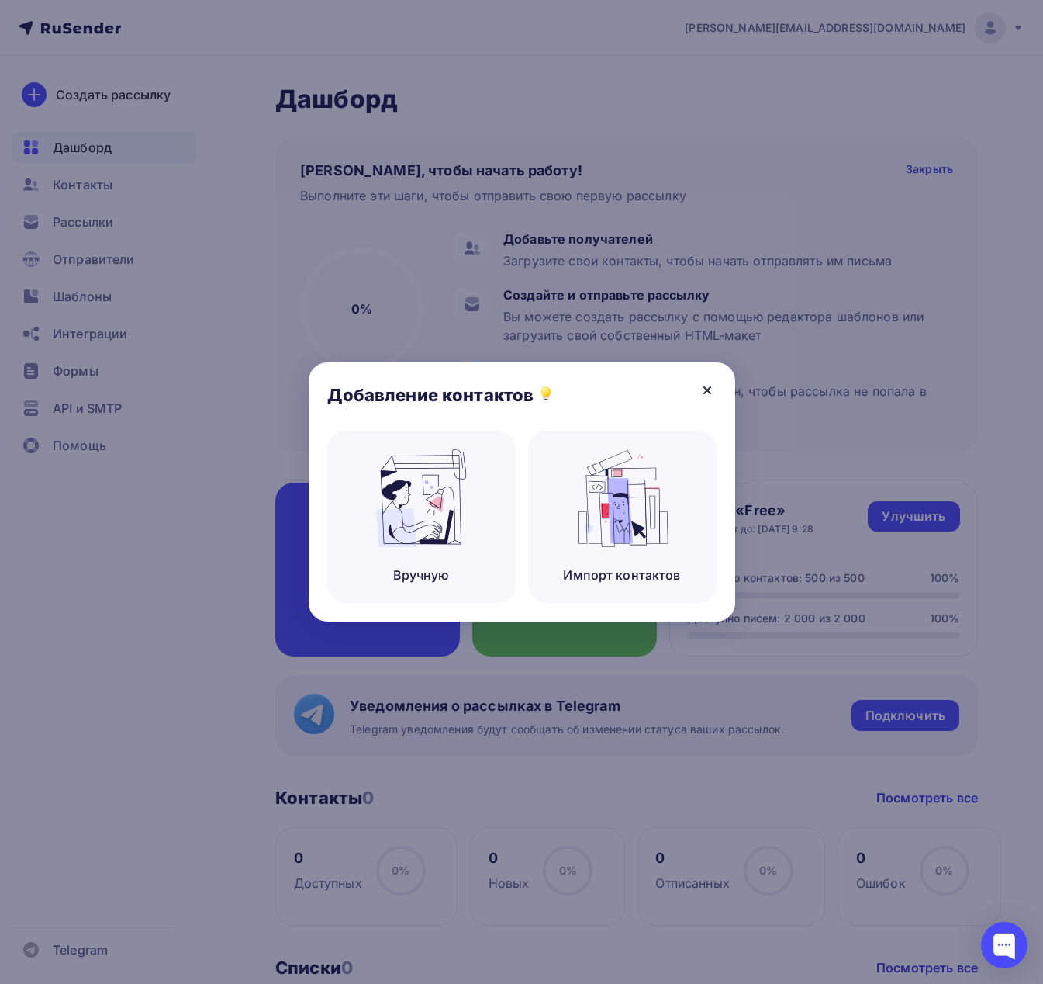
click at [707, 383] on icon at bounding box center [707, 390] width 19 height 19
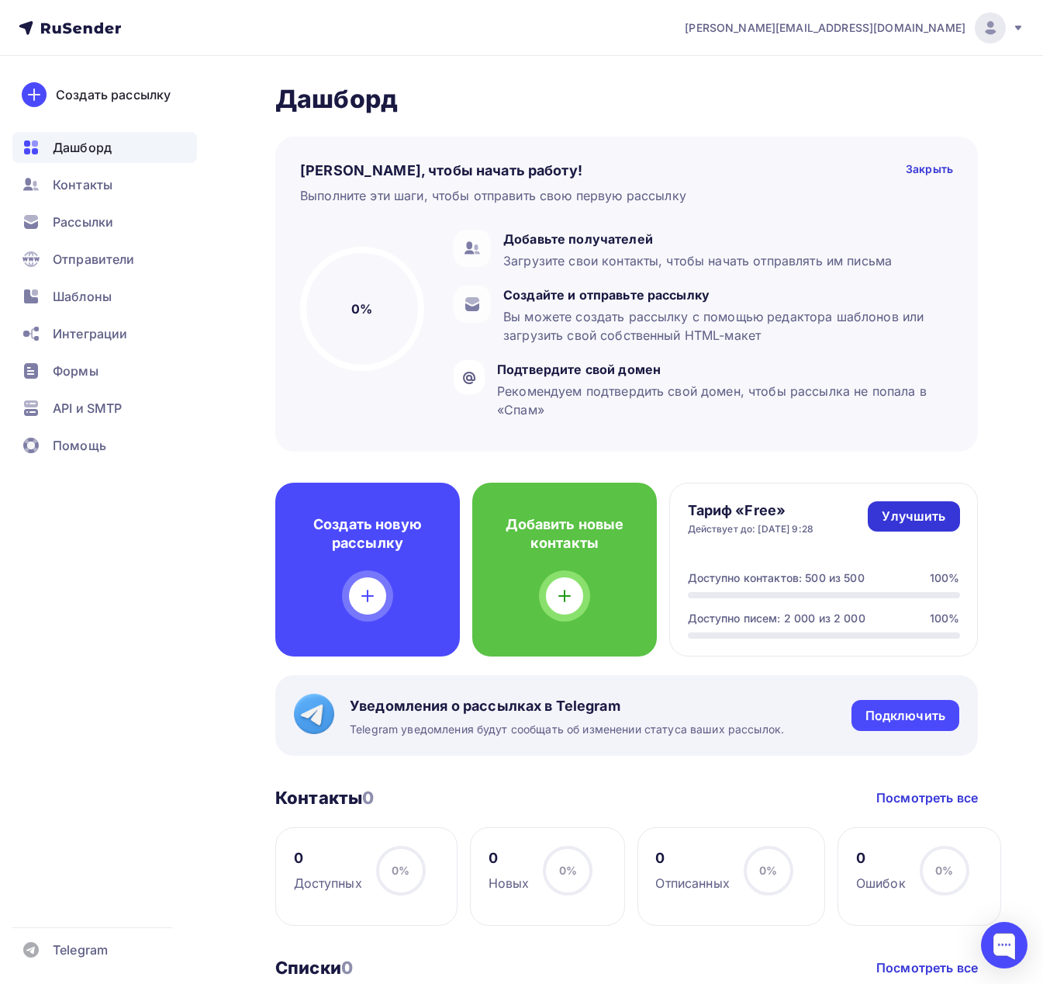
click at [916, 516] on div "Улучшить" at bounding box center [914, 516] width 64 height 18
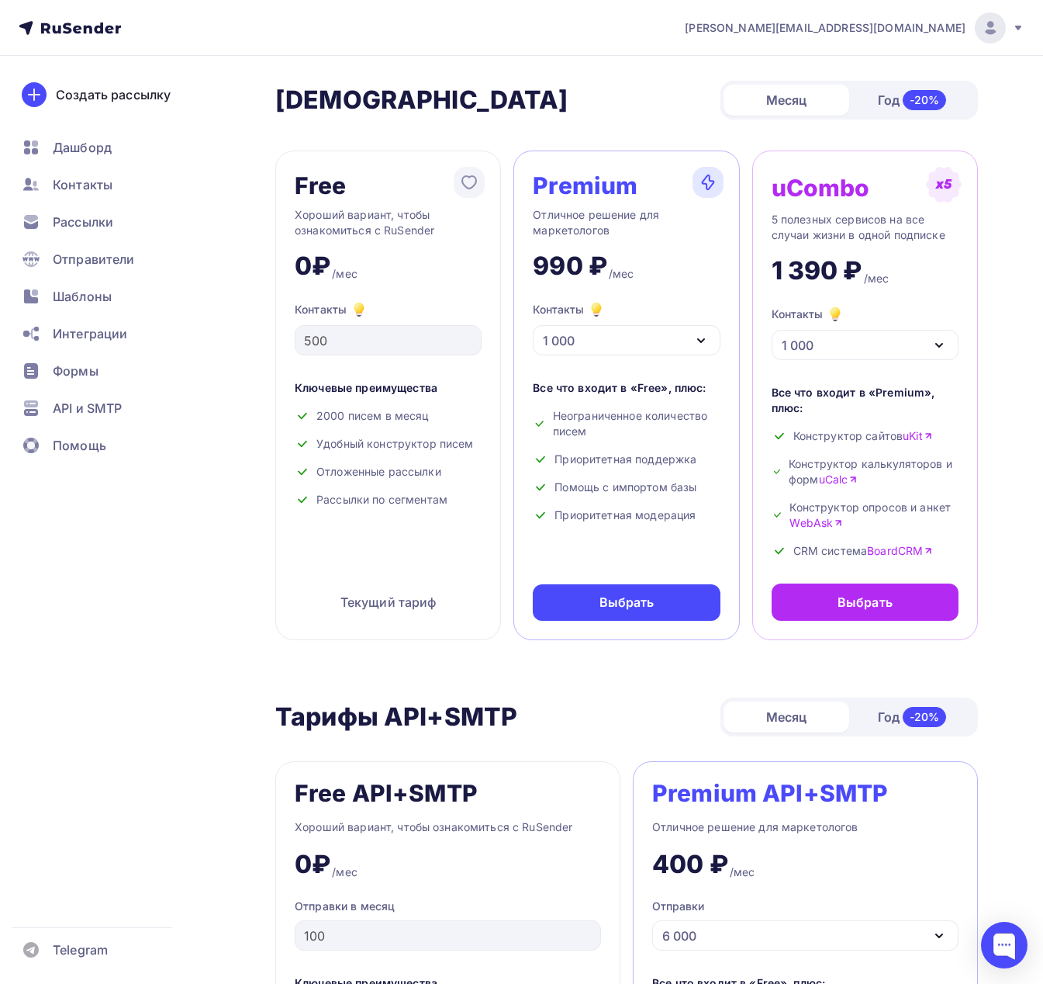
click at [638, 344] on div "1 000" at bounding box center [626, 340] width 187 height 30
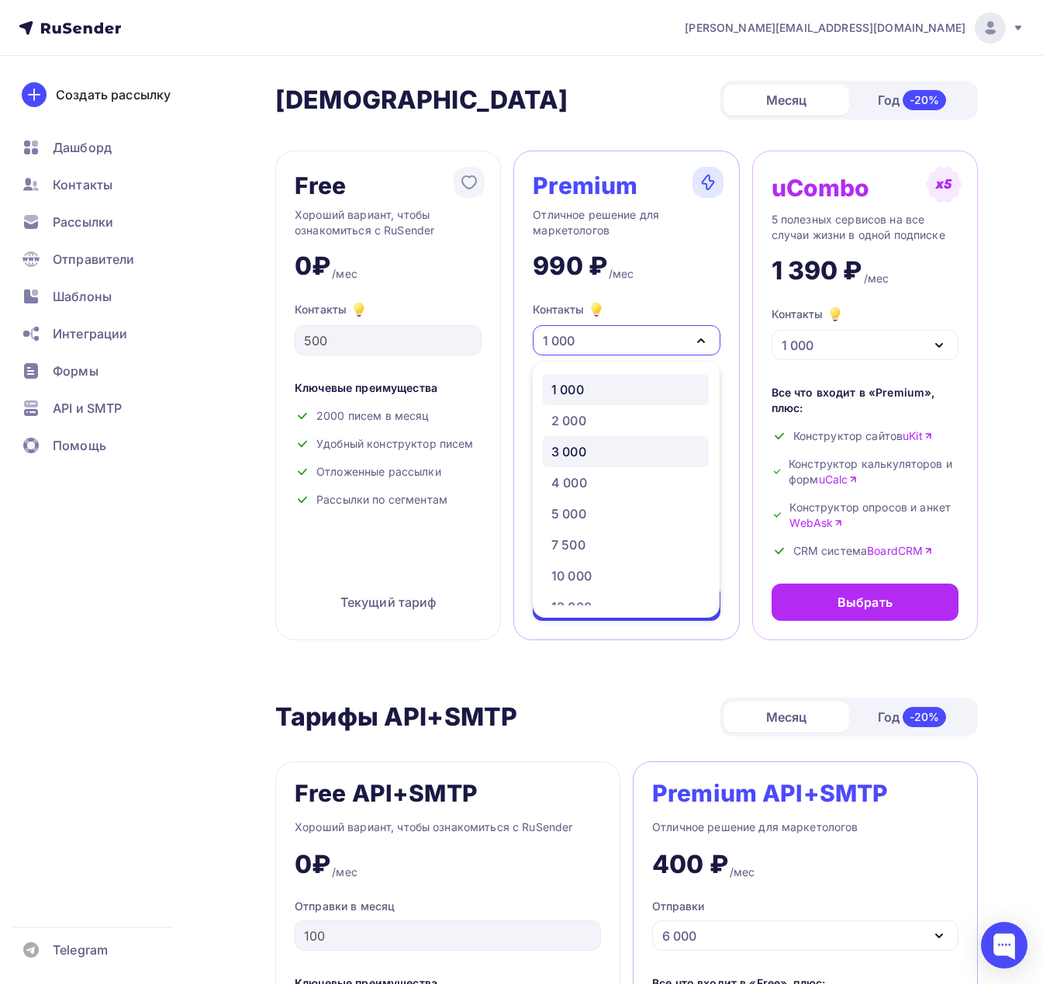
click at [581, 455] on div "3 000" at bounding box center [569, 451] width 35 height 19
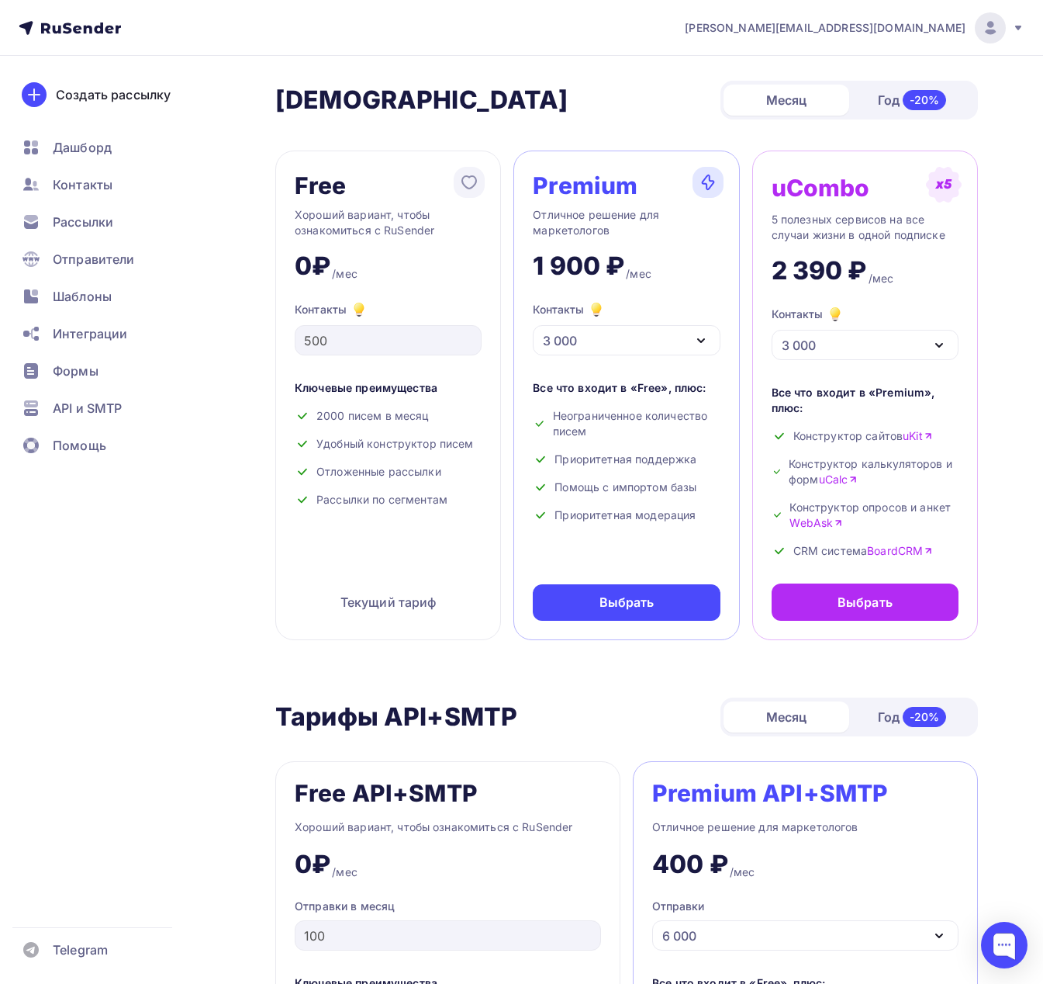
click at [674, 346] on div "3 000" at bounding box center [626, 340] width 187 height 30
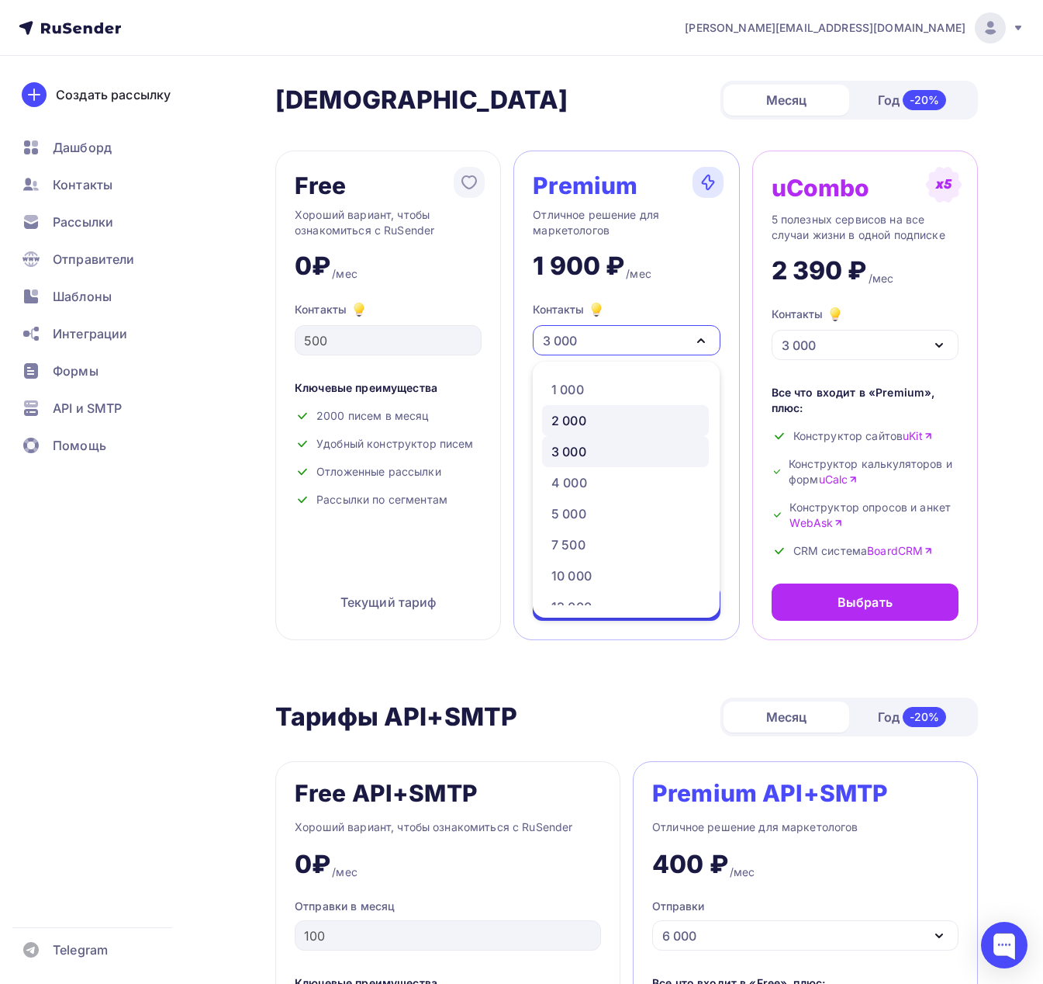
click at [583, 420] on div "2 000" at bounding box center [569, 420] width 35 height 19
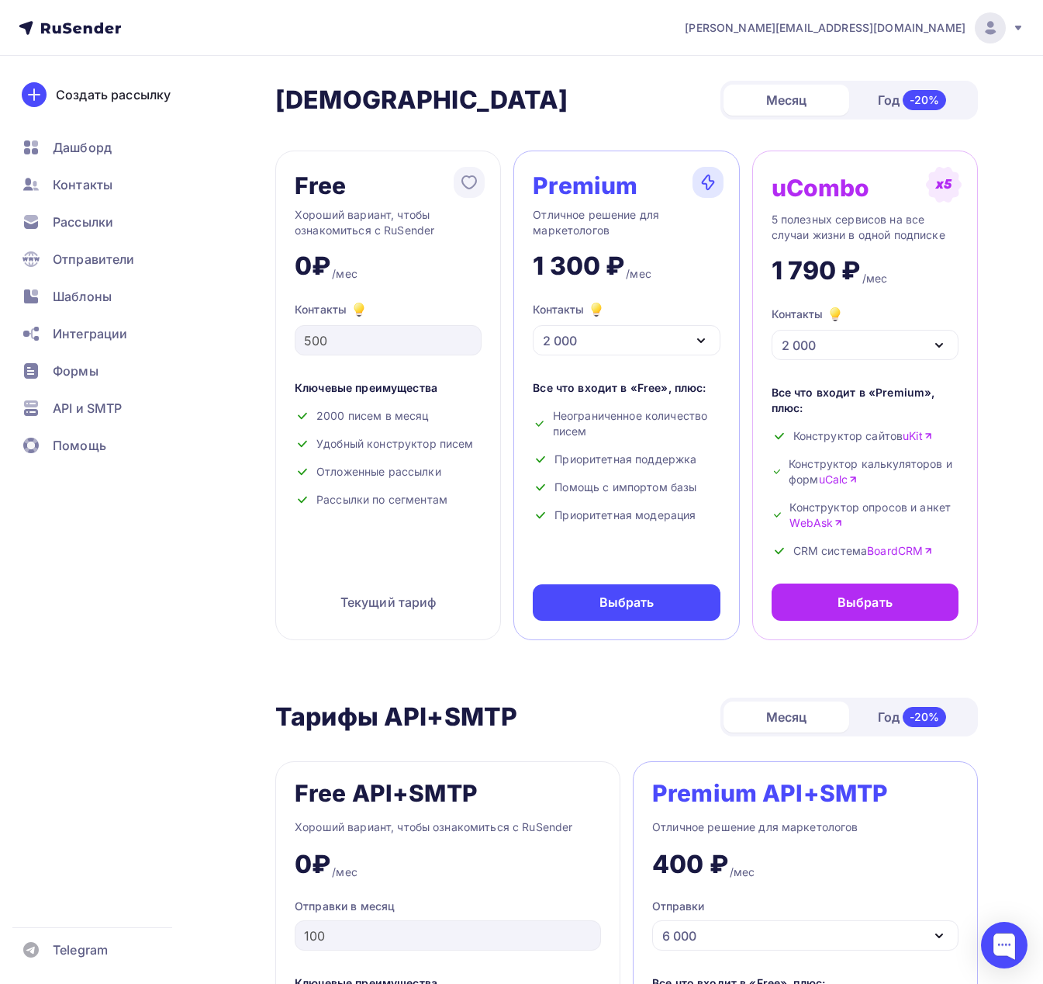
click at [907, 98] on div "-20%" at bounding box center [925, 100] width 44 height 20
click at [691, 108] on div "[PERSON_NAME] Год -20%" at bounding box center [626, 100] width 703 height 39
